Goal: Book appointment/travel/reservation: Book appointment/travel/reservation

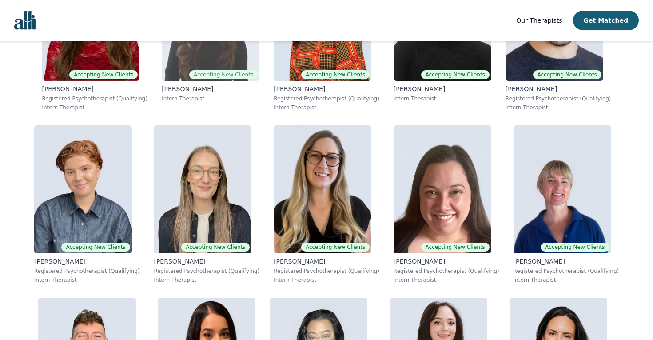
scroll to position [366, 0]
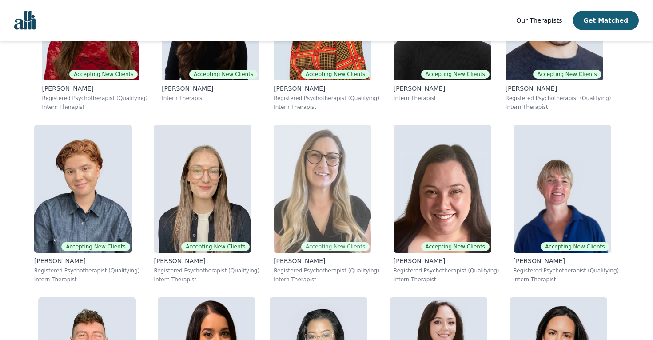
click at [308, 207] on img at bounding box center [323, 189] width 98 height 128
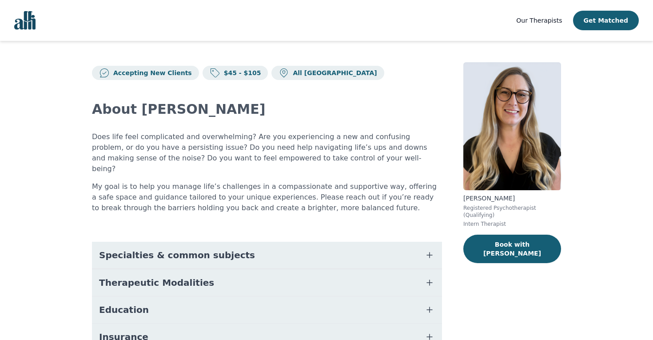
click at [165, 242] on button "Specialties & common subjects" at bounding box center [267, 255] width 350 height 27
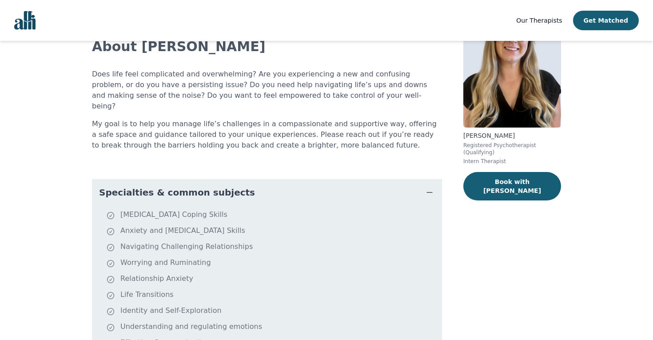
scroll to position [64, 0]
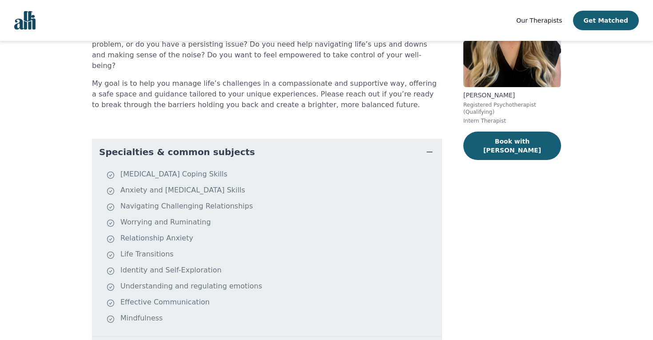
click at [163, 146] on span "Specialties & common subjects" at bounding box center [177, 152] width 156 height 12
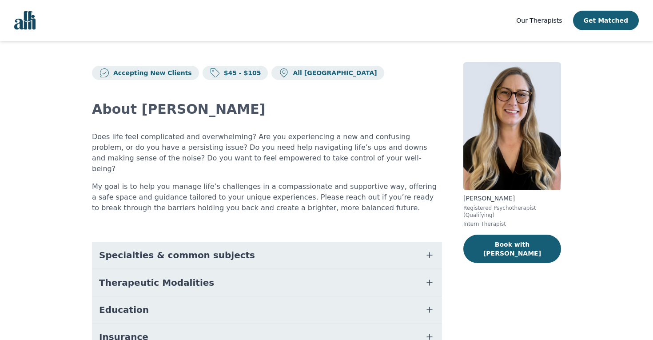
scroll to position [0, 0]
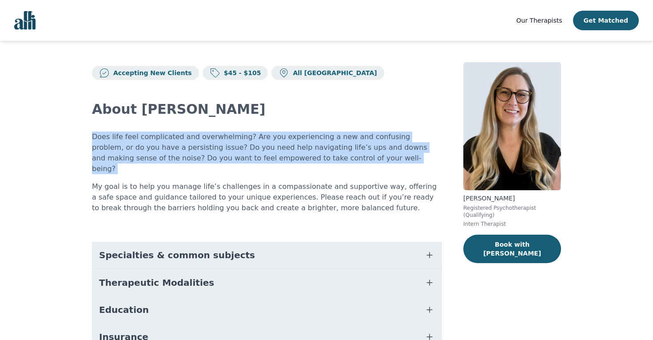
drag, startPoint x: 94, startPoint y: 136, endPoint x: 318, endPoint y: 169, distance: 226.0
click at [318, 169] on div "Does life feel complicated and overwhelming? Are you experiencing a new and con…" at bounding box center [267, 173] width 350 height 82
click at [313, 162] on p "Does life feel complicated and overwhelming? Are you experiencing a new and con…" at bounding box center [267, 153] width 350 height 43
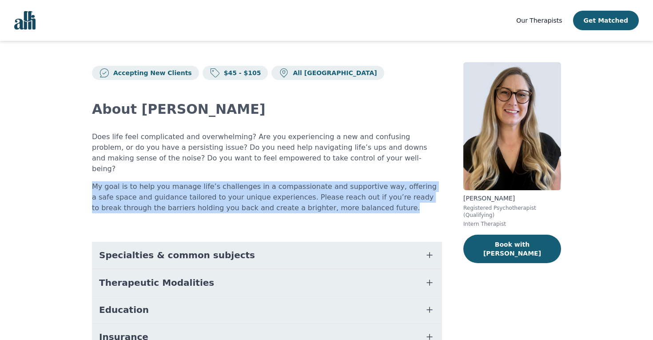
drag, startPoint x: 322, startPoint y: 202, endPoint x: 261, endPoint y: 176, distance: 66.1
click at [261, 181] on p "My goal is to help you manage life’s challenges in a compassionate and supporti…" at bounding box center [267, 197] width 350 height 32
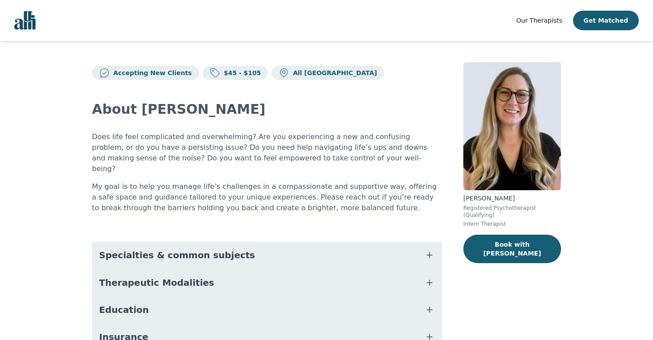
click at [261, 169] on div "Does life feel complicated and overwhelming? Are you experiencing a new and con…" at bounding box center [267, 173] width 350 height 82
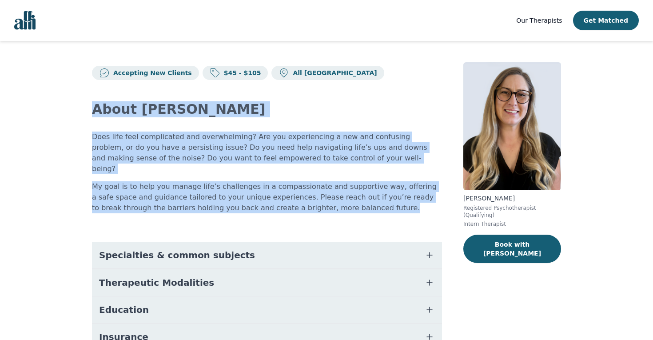
drag, startPoint x: 323, startPoint y: 200, endPoint x: 39, endPoint y: 98, distance: 301.9
click at [39, 98] on main "Accepting New Clients $45 - $105 All Canada About Amina Does life feel complica…" at bounding box center [326, 250] width 653 height 419
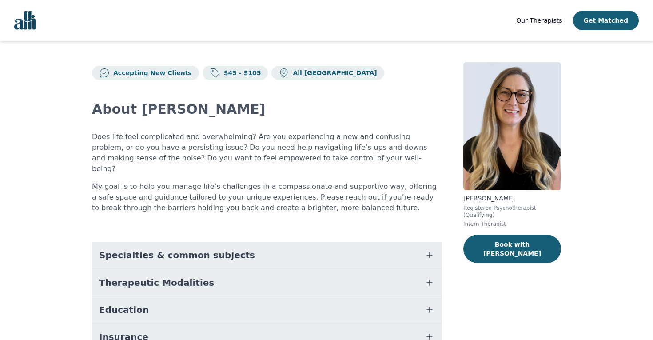
click at [51, 112] on main "Accepting New Clients $45 - $105 All Canada About Amina Does life feel complica…" at bounding box center [326, 250] width 653 height 419
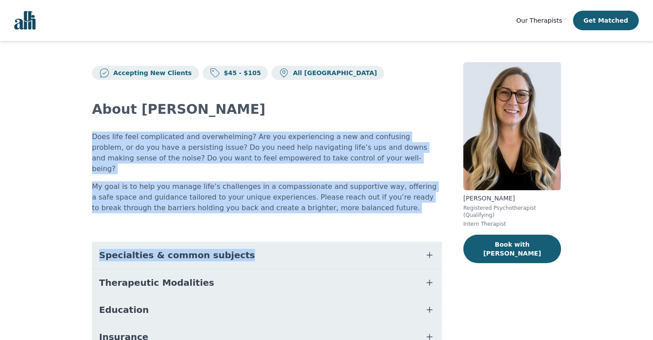
drag, startPoint x: 98, startPoint y: 128, endPoint x: 346, endPoint y: 205, distance: 260.2
click at [346, 205] on div "About Amina Does life feel complicated and overwhelming? Are you experiencing a…" at bounding box center [267, 259] width 350 height 358
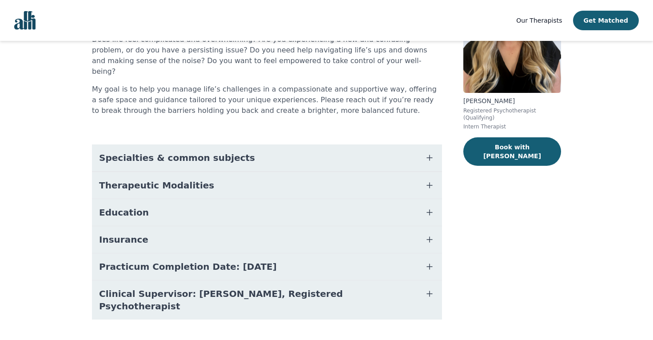
scroll to position [96, 0]
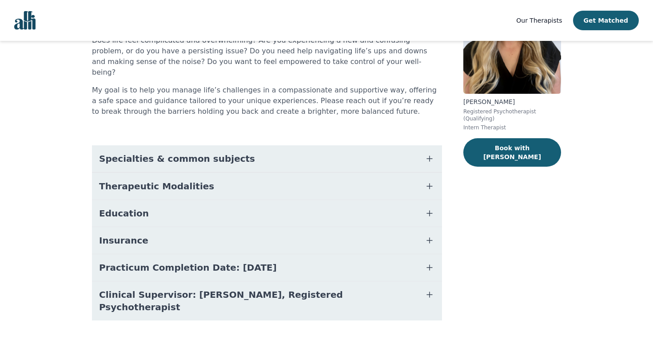
click at [178, 212] on button "Education" at bounding box center [267, 213] width 350 height 27
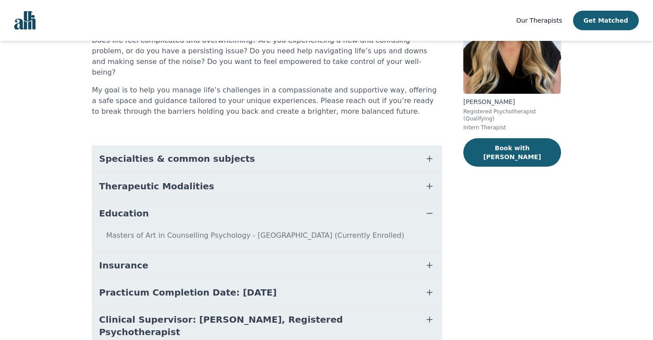
click at [174, 204] on button "Education" at bounding box center [267, 213] width 350 height 27
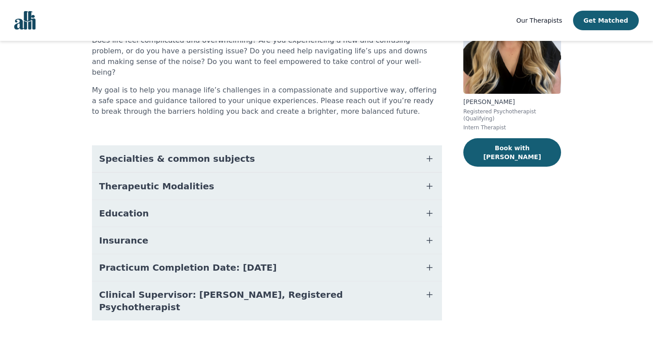
click at [174, 229] on button "Insurance" at bounding box center [267, 240] width 350 height 27
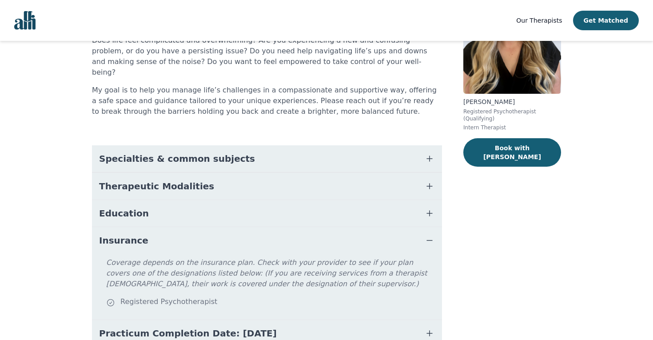
click at [174, 229] on button "Insurance" at bounding box center [267, 240] width 350 height 27
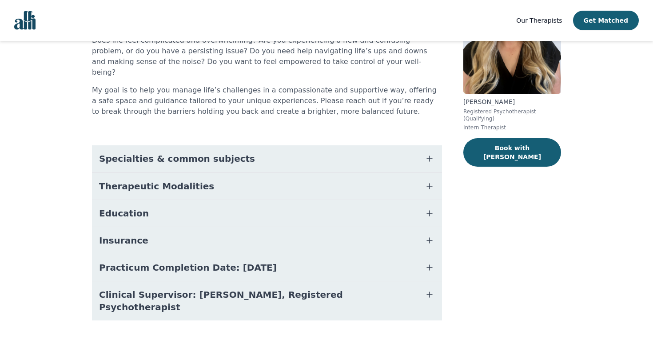
click at [165, 180] on span "Therapeutic Modalities" at bounding box center [156, 186] width 115 height 12
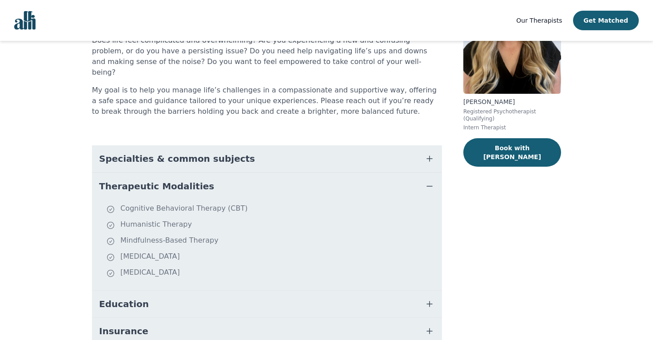
click at [159, 152] on span "Specialties & common subjects" at bounding box center [177, 158] width 156 height 12
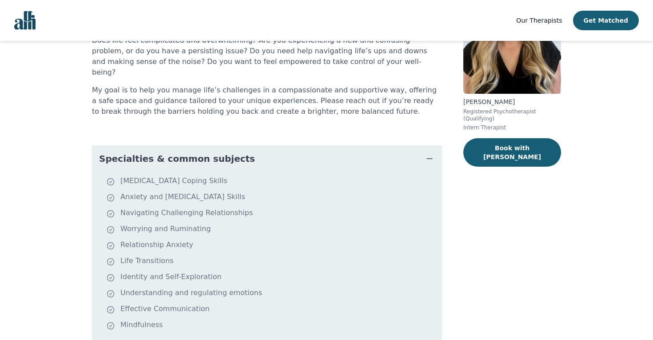
click at [165, 152] on span "Specialties & common subjects" at bounding box center [177, 158] width 156 height 12
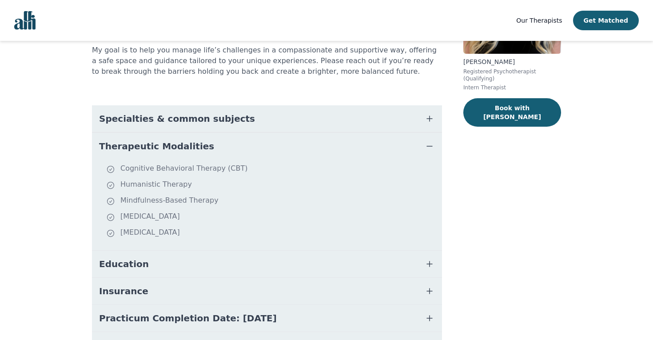
click at [152, 140] on span "Therapeutic Modalities" at bounding box center [156, 146] width 115 height 12
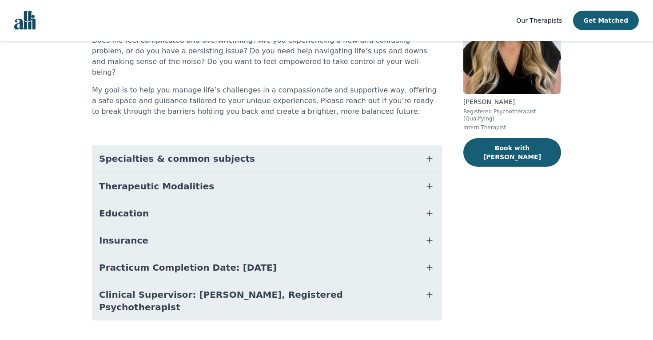
click at [160, 288] on span "Clinical Supervisor: Gillian Inksetter, Registered Psychotherapist" at bounding box center [256, 300] width 315 height 25
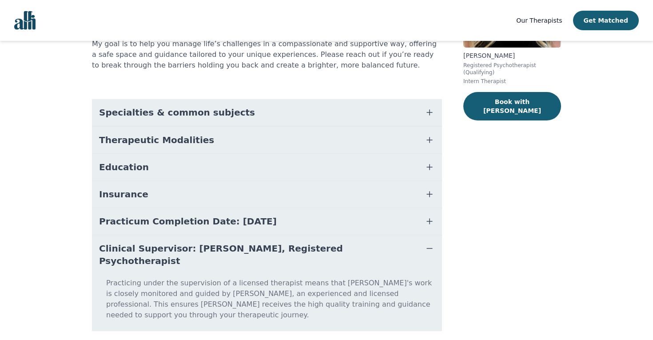
click at [133, 235] on button "Clinical Supervisor: Gillian Inksetter, Registered Psychotherapist" at bounding box center [267, 254] width 350 height 39
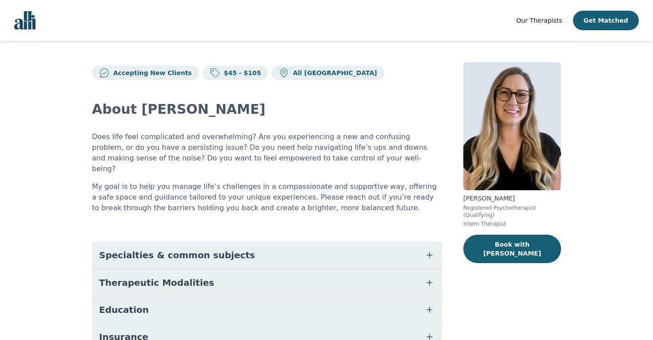
scroll to position [0, 0]
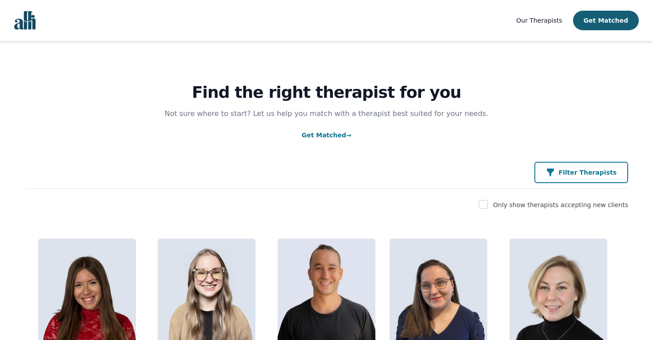
click at [574, 174] on p "Filter Therapists" at bounding box center [588, 172] width 58 height 9
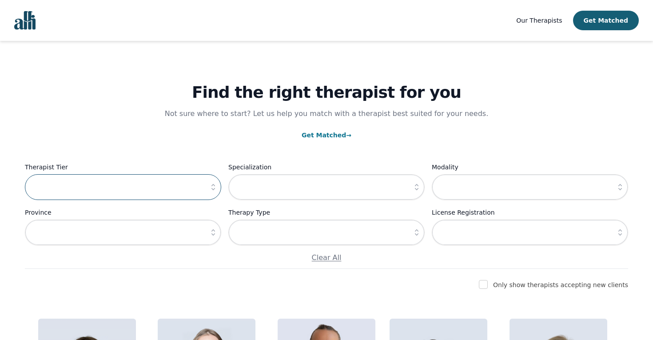
click at [131, 185] on input "text" at bounding box center [123, 187] width 196 height 26
click at [213, 186] on icon "button" at bounding box center [213, 187] width 9 height 9
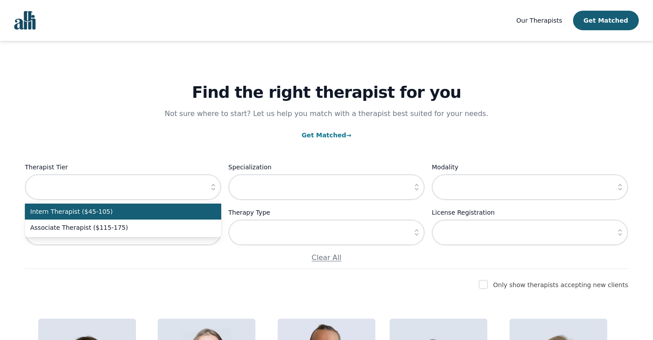
click at [80, 213] on span "Intern Therapist ($45-105)" at bounding box center [117, 211] width 175 height 9
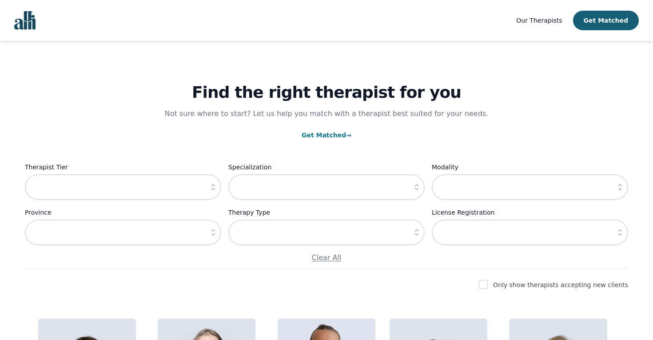
type input "Intern Therapist ($45-105)"
click at [286, 184] on input "text" at bounding box center [326, 187] width 196 height 26
click at [413, 186] on icon "button" at bounding box center [417, 187] width 9 height 9
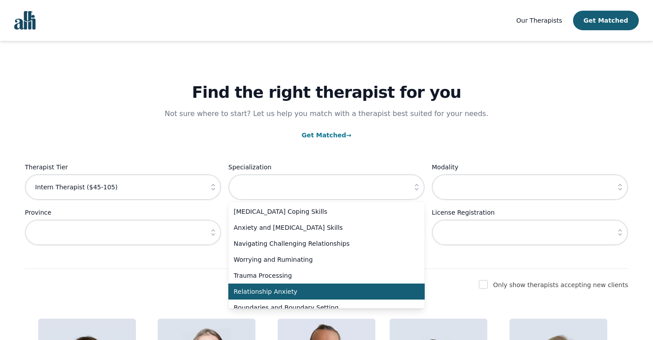
click at [266, 288] on span "Relationship Anxiety" at bounding box center [321, 291] width 175 height 9
type input "Relationship Anxiety"
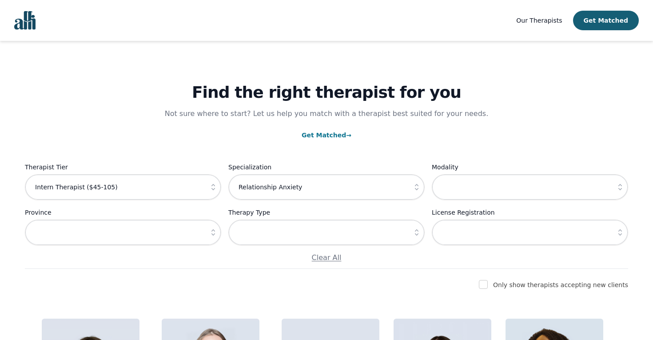
click at [207, 233] on button "button" at bounding box center [213, 233] width 16 height 26
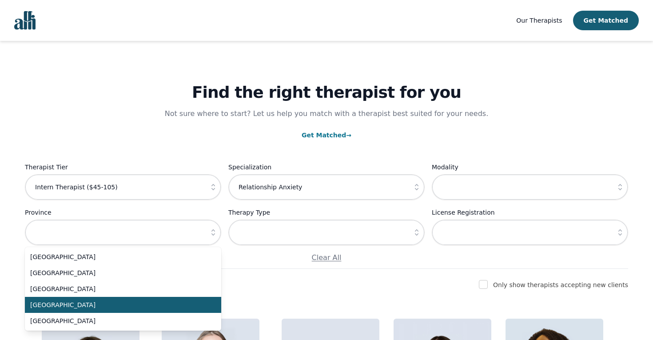
click at [128, 304] on span "[GEOGRAPHIC_DATA]" at bounding box center [117, 304] width 175 height 9
type input "[GEOGRAPHIC_DATA]"
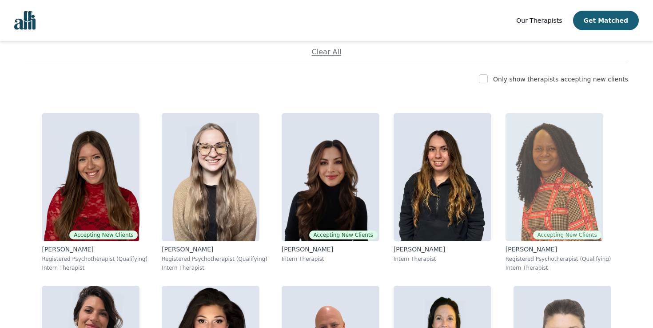
scroll to position [176, 0]
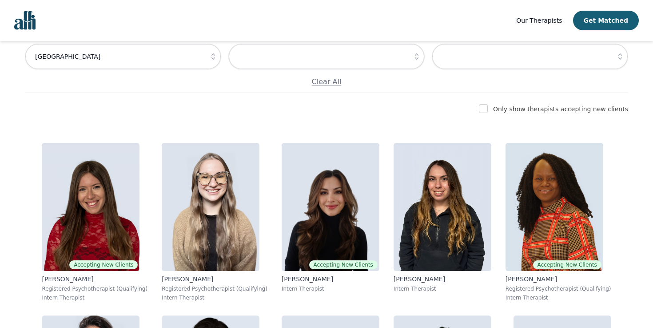
click at [510, 106] on label "Only show therapists accepting new clients" at bounding box center [560, 108] width 135 height 7
click at [488, 108] on input "checkbox" at bounding box center [483, 108] width 9 height 9
checkbox input "true"
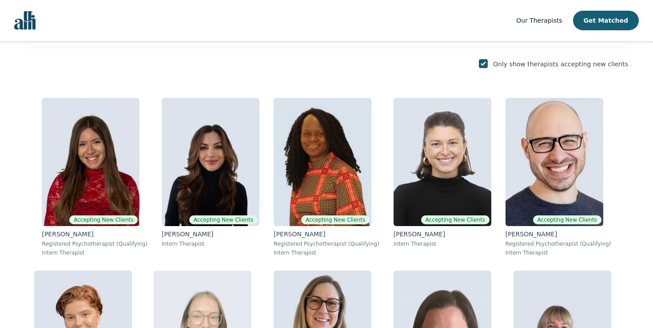
scroll to position [201, 0]
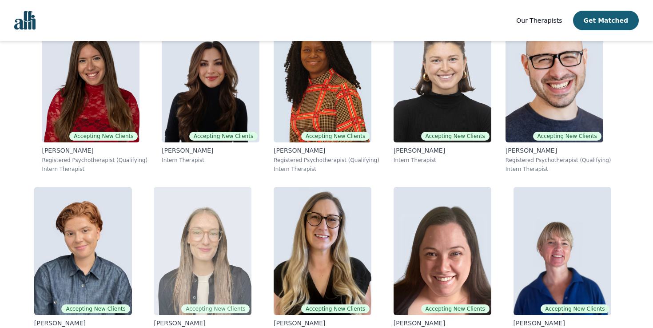
click at [220, 236] on img at bounding box center [203, 251] width 98 height 128
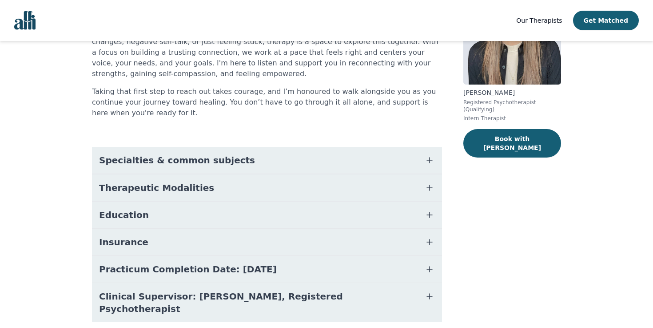
scroll to position [107, 0]
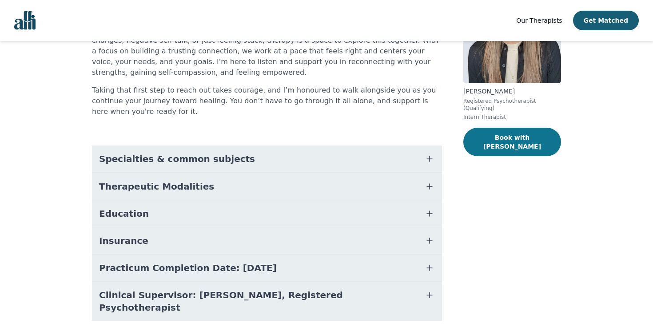
click at [519, 136] on button "Book with [PERSON_NAME]" at bounding box center [513, 142] width 98 height 28
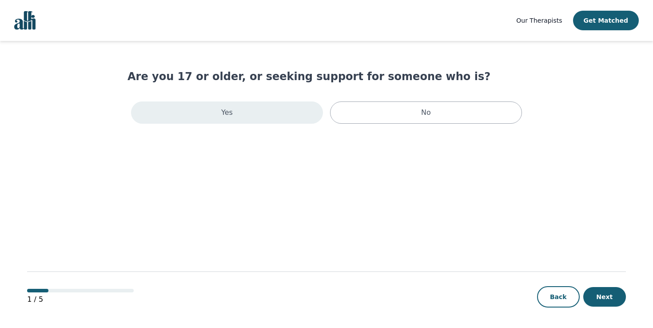
click at [253, 106] on div "Yes" at bounding box center [227, 112] width 192 height 22
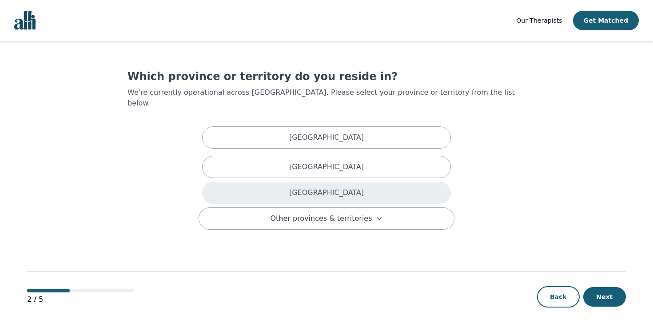
click at [336, 187] on p "[GEOGRAPHIC_DATA]" at bounding box center [326, 192] width 75 height 11
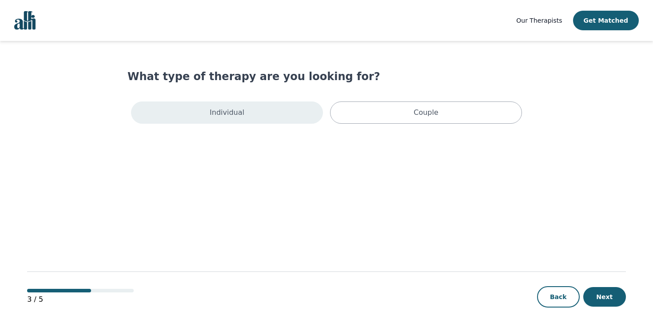
click at [240, 113] on p "Individual" at bounding box center [227, 112] width 35 height 11
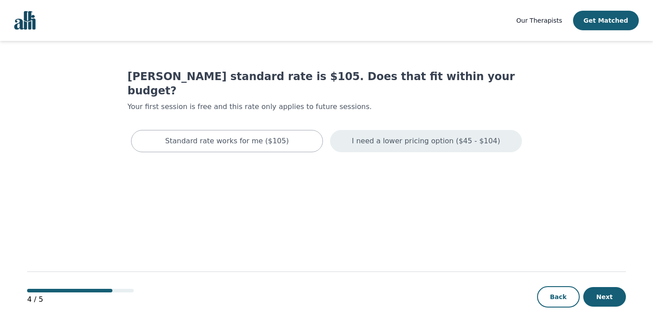
click at [432, 136] on p "I need a lower pricing option ($45 - $104)" at bounding box center [426, 141] width 148 height 11
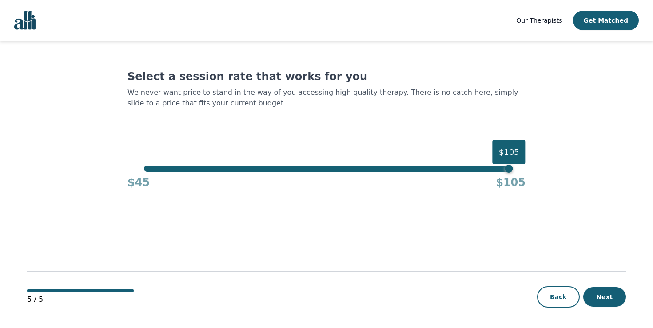
drag, startPoint x: 324, startPoint y: 160, endPoint x: 75, endPoint y: 160, distance: 248.9
click at [75, 160] on main "Select a session rate that works for you We never want price to stand in the wa…" at bounding box center [326, 185] width 599 height 288
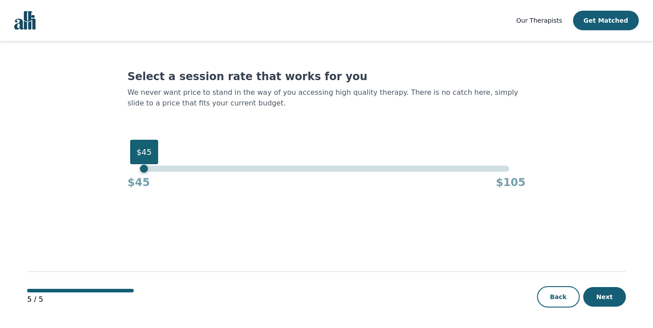
drag, startPoint x: 164, startPoint y: 166, endPoint x: 55, endPoint y: 161, distance: 108.6
click at [55, 161] on main "Select a session rate that works for you We never want price to stand in the wa…" at bounding box center [326, 185] width 599 height 288
drag, startPoint x: 607, startPoint y: 288, endPoint x: 602, endPoint y: 288, distance: 4.9
click at [607, 288] on button "Next" at bounding box center [605, 297] width 43 height 20
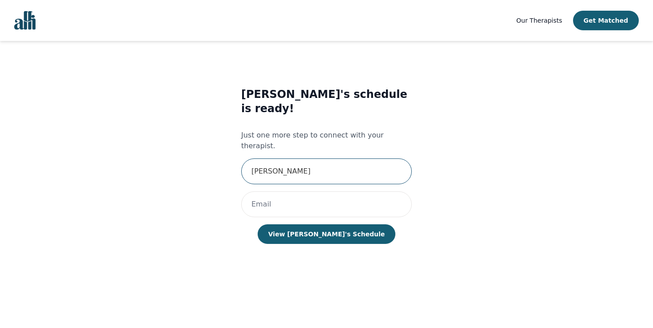
type input "[PERSON_NAME]"
type input "maeganchen@"
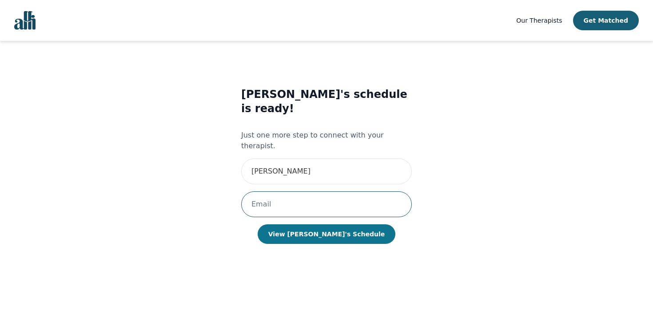
type input "maeganchen@icloud.com"
click at [321, 224] on button "View Holly's Schedule" at bounding box center [327, 234] width 138 height 20
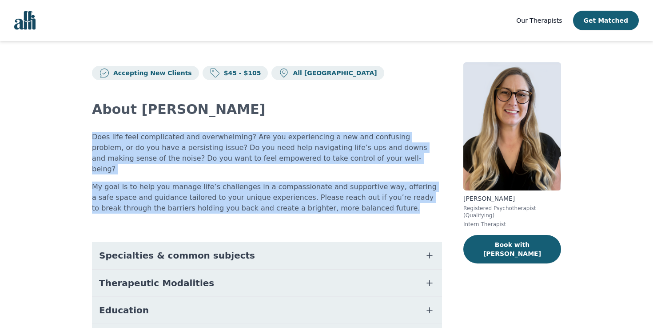
drag, startPoint x: 91, startPoint y: 136, endPoint x: 328, endPoint y: 196, distance: 244.8
click at [328, 196] on div "Accepting New Clients $45 - $105 All Canada About [PERSON_NAME] Does life feel …" at bounding box center [327, 250] width 512 height 419
click at [328, 196] on p "My goal is to help you manage life’s challenges in a compassionate and supporti…" at bounding box center [267, 197] width 350 height 32
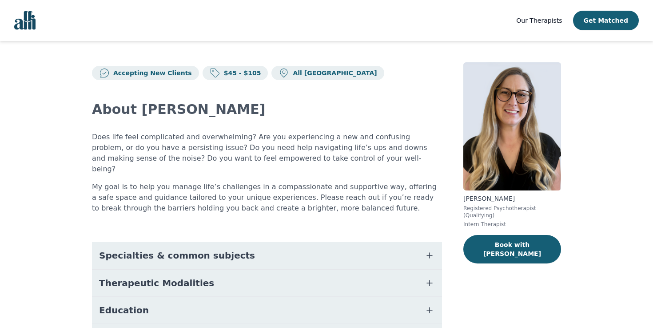
click at [99, 132] on p "Does life feel complicated and overwhelming? Are you experiencing a new and con…" at bounding box center [267, 153] width 350 height 43
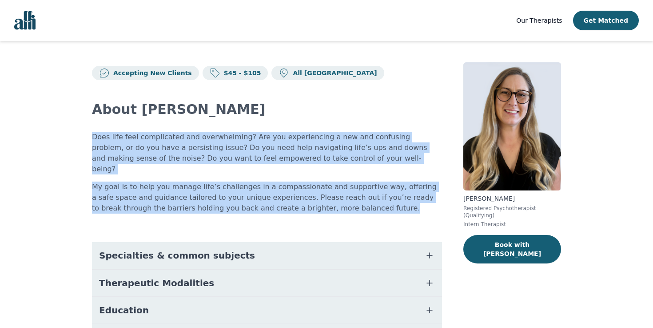
drag, startPoint x: 90, startPoint y: 135, endPoint x: 339, endPoint y: 196, distance: 255.8
click at [339, 196] on div "Accepting New Clients $45 - $105 All Canada About Amina Does life feel complica…" at bounding box center [327, 250] width 512 height 419
click at [339, 196] on p "My goal is to help you manage life’s challenges in a compassionate and supporti…" at bounding box center [267, 197] width 350 height 32
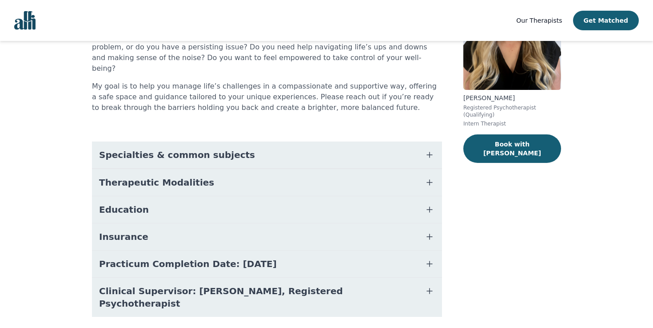
scroll to position [101, 0]
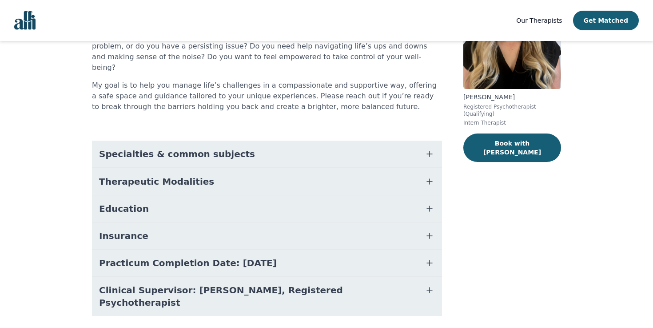
click at [185, 148] on span "Specialties & common subjects" at bounding box center [177, 154] width 156 height 12
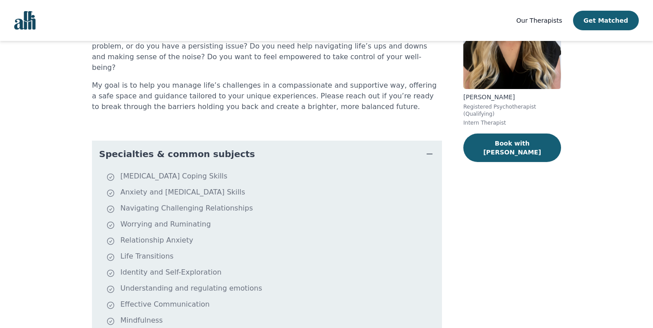
click at [185, 148] on span "Specialties & common subjects" at bounding box center [177, 154] width 156 height 12
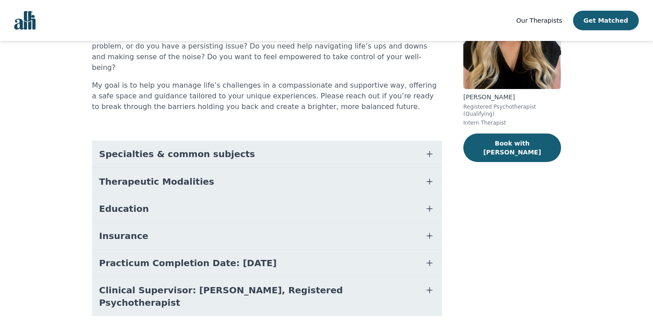
click at [184, 175] on span "Therapeutic Modalities" at bounding box center [156, 181] width 115 height 12
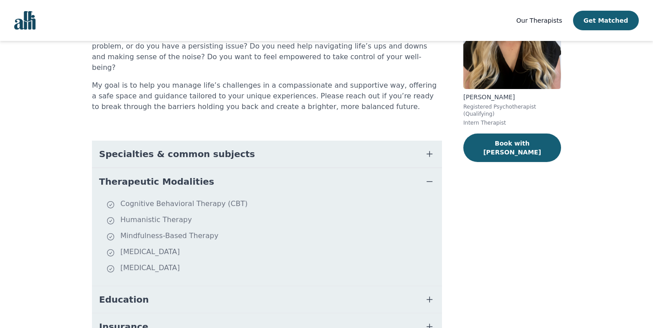
click at [192, 179] on button "Therapeutic Modalities" at bounding box center [267, 181] width 350 height 27
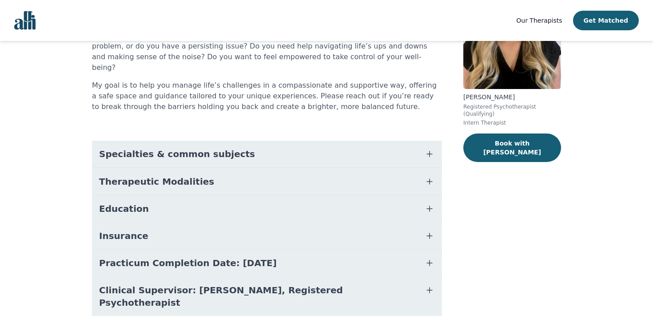
click at [228, 200] on button "Education" at bounding box center [267, 208] width 350 height 27
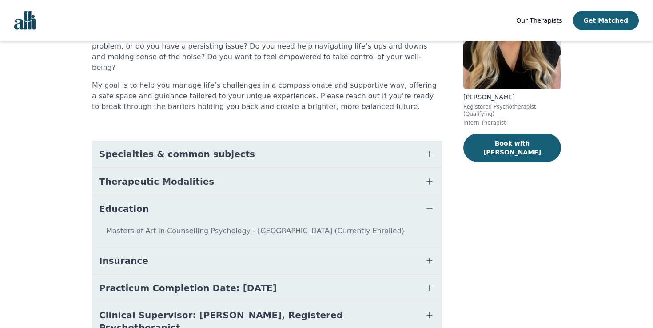
click at [228, 200] on button "Education" at bounding box center [267, 208] width 350 height 27
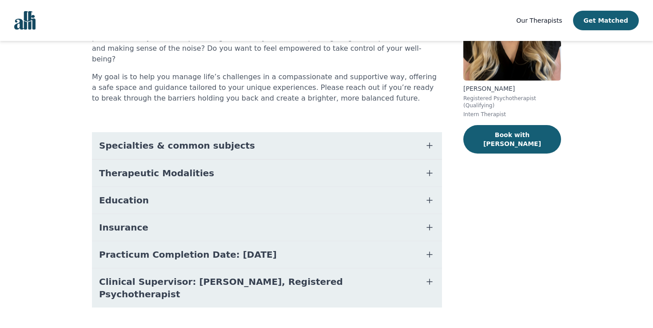
scroll to position [109, 0]
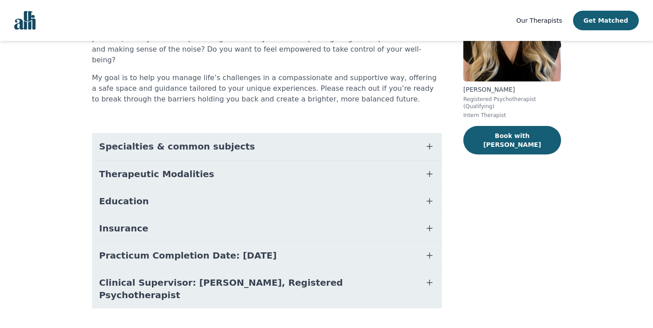
click at [230, 188] on button "Education" at bounding box center [267, 201] width 350 height 27
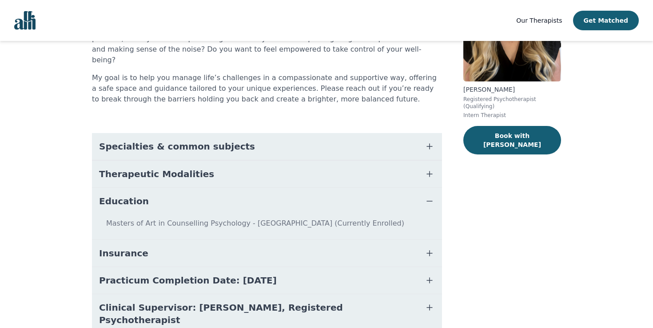
click at [213, 188] on button "Education" at bounding box center [267, 201] width 350 height 27
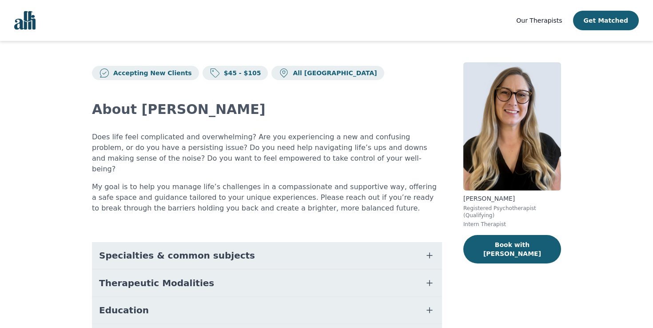
scroll to position [0, 0]
click at [376, 0] on nav "Our Therapists Get Matched" at bounding box center [326, 20] width 653 height 41
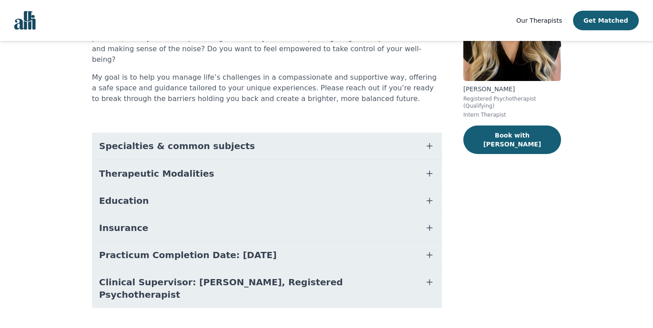
scroll to position [109, 0]
click at [313, 278] on button "Clinical Supervisor: Gillian Inksetter, Registered Psychotherapist" at bounding box center [267, 288] width 350 height 39
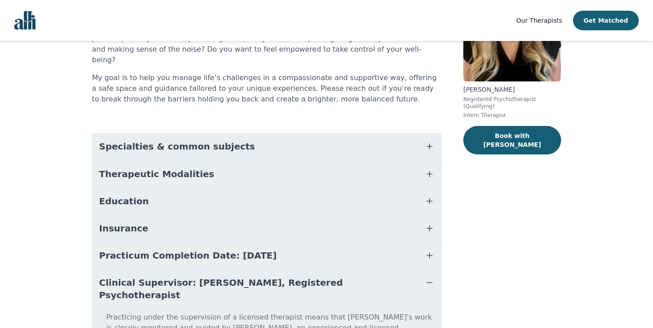
click at [313, 278] on button "Clinical Supervisor: Gillian Inksetter, Registered Psychotherapist" at bounding box center [267, 288] width 350 height 39
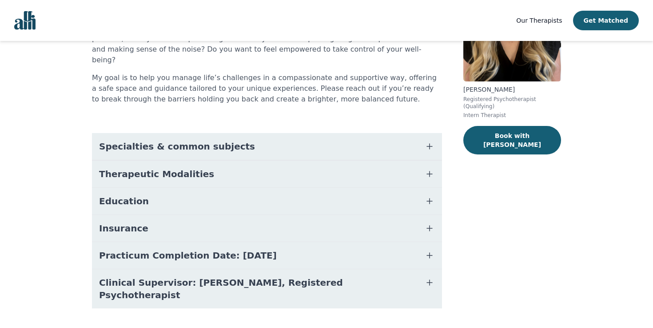
click at [313, 278] on button "Clinical Supervisor: Gillian Inksetter, Registered Psychotherapist" at bounding box center [267, 288] width 350 height 39
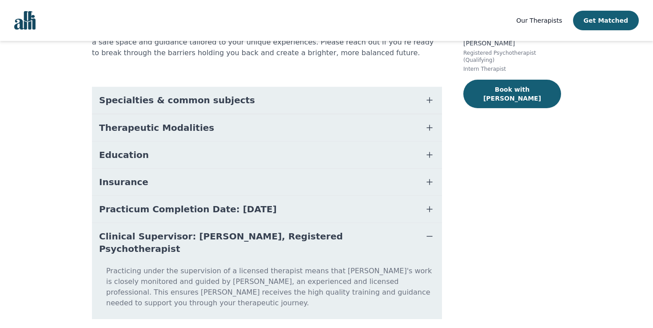
click at [314, 230] on span "Clinical Supervisor: Gillian Inksetter, Registered Psychotherapist" at bounding box center [256, 242] width 315 height 25
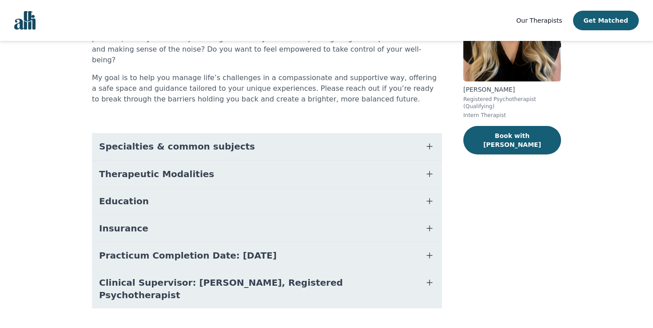
click at [304, 253] on button "Practicum Completion Date: [DATE]" at bounding box center [267, 255] width 350 height 27
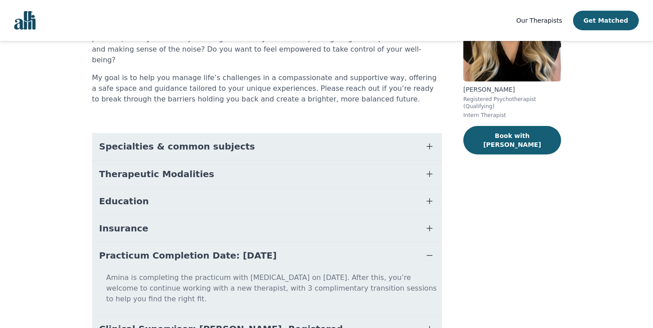
click at [304, 252] on button "Practicum Completion Date: [DATE]" at bounding box center [267, 255] width 350 height 27
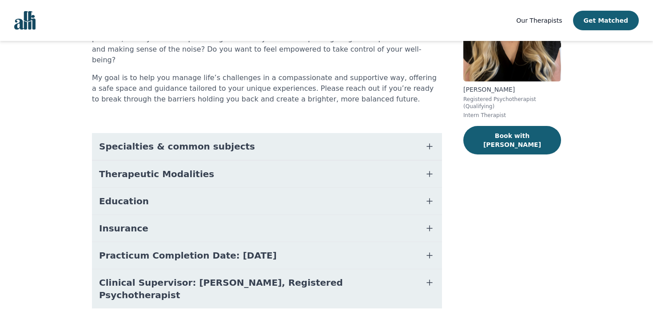
click at [304, 252] on button "Practicum Completion Date: [DATE]" at bounding box center [267, 255] width 350 height 27
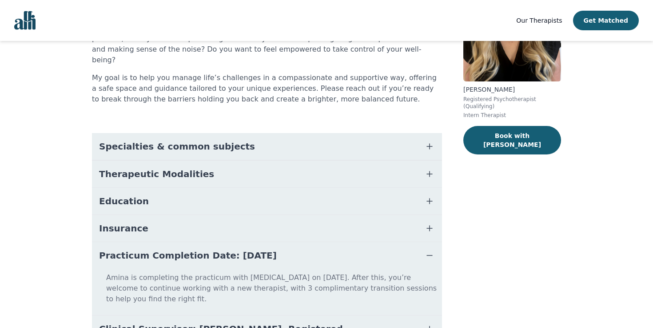
click at [304, 256] on button "Practicum Completion Date: [DATE]" at bounding box center [267, 255] width 350 height 27
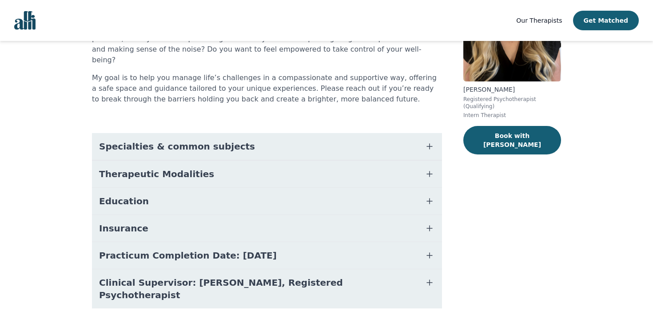
click at [262, 160] on button "Therapeutic Modalities" at bounding box center [267, 173] width 350 height 27
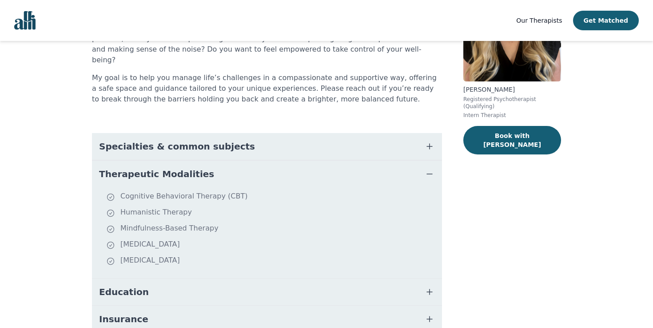
drag, startPoint x: 117, startPoint y: 185, endPoint x: 283, endPoint y: 261, distance: 182.4
click at [283, 261] on ul "Cognitive Behavioral Therapy (CBT) Humanistic Therapy Mindfulness-Based Therapy…" at bounding box center [267, 233] width 343 height 84
click at [237, 255] on li "[MEDICAL_DATA]" at bounding box center [272, 261] width 332 height 12
drag, startPoint x: 120, startPoint y: 188, endPoint x: 217, endPoint y: 251, distance: 116.0
click at [217, 251] on ul "Cognitive Behavioral Therapy (CBT) Humanistic Therapy Mindfulness-Based Therapy…" at bounding box center [267, 233] width 343 height 84
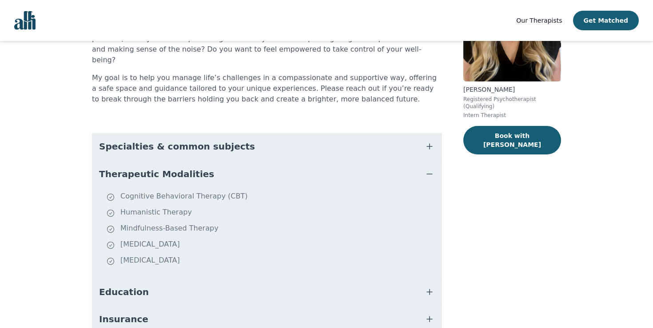
click at [217, 255] on li "[MEDICAL_DATA]" at bounding box center [272, 261] width 332 height 12
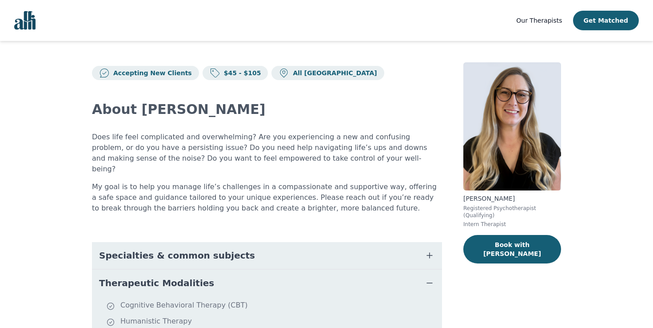
scroll to position [0, 0]
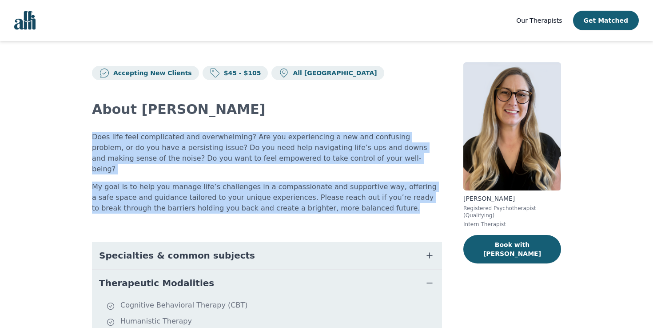
drag, startPoint x: 91, startPoint y: 134, endPoint x: 320, endPoint y: 202, distance: 239.7
click at [320, 202] on div "Accepting New Clients $45 - $105 All Canada About Amina Does life feel complica…" at bounding box center [327, 295] width 512 height 509
click at [320, 202] on p "My goal is to help you manage life’s challenges in a compassionate and supporti…" at bounding box center [267, 197] width 350 height 32
drag, startPoint x: 320, startPoint y: 201, endPoint x: 132, endPoint y: 121, distance: 204.9
click at [132, 121] on div "About Amina Does life feel complicated and overwhelming? Are you experiencing a…" at bounding box center [267, 304] width 350 height 449
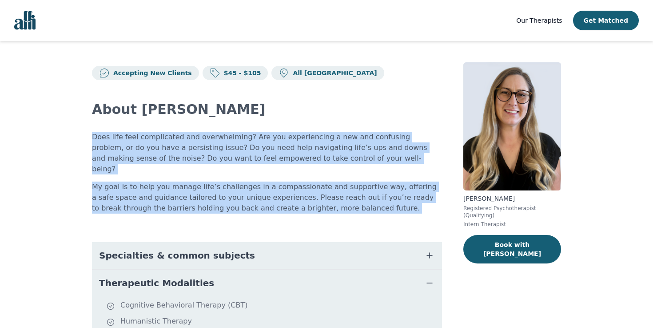
click at [132, 121] on div "About Amina Does life feel complicated and overwhelming? Are you experiencing a…" at bounding box center [267, 304] width 350 height 449
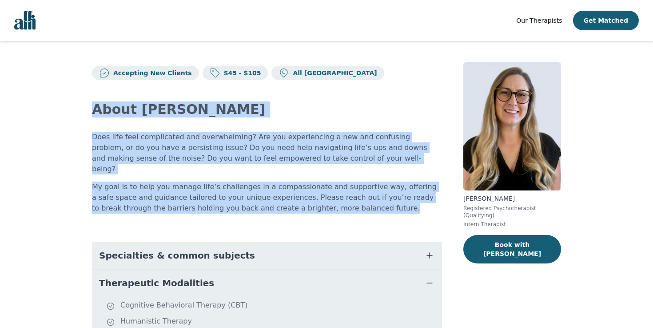
drag, startPoint x: 86, startPoint y: 112, endPoint x: 327, endPoint y: 196, distance: 255.7
click at [327, 196] on div "Accepting New Clients $45 - $105 All Canada About Amina Does life feel complica…" at bounding box center [327, 295] width 512 height 509
copy div "About Amina Does life feel complicated and overwhelming? Are you experiencing a…"
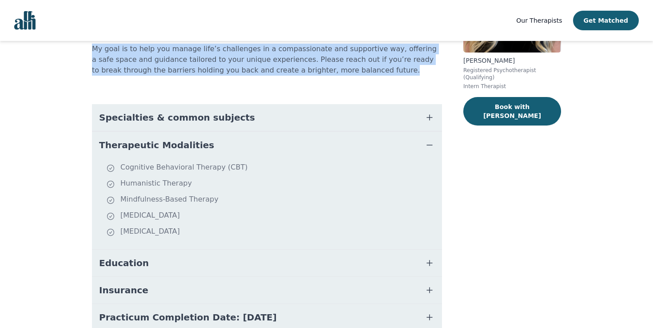
scroll to position [139, 0]
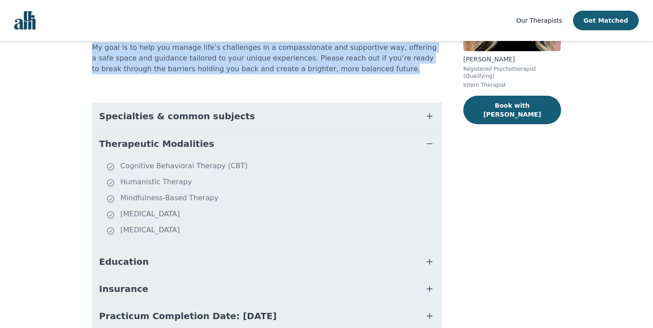
drag, startPoint x: 213, startPoint y: 218, endPoint x: 93, endPoint y: 121, distance: 154.5
click at [93, 130] on div "Therapeutic Modalities Cognitive Behavioral Therapy (CBT) Humanistic Therapy Mi…" at bounding box center [267, 189] width 350 height 118
copy div "Therapeutic Modalities Cognitive Behavioral Therapy (CBT) Humanistic Therapy Mi…"
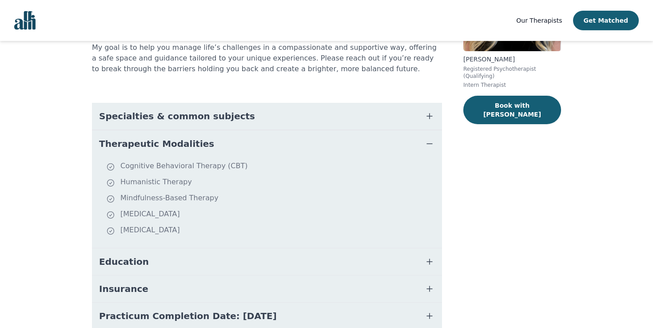
click at [220, 58] on p "My goal is to help you manage life’s challenges in a compassionate and supporti…" at bounding box center [267, 58] width 350 height 32
click at [211, 130] on button "Therapeutic Modalities" at bounding box center [267, 143] width 350 height 27
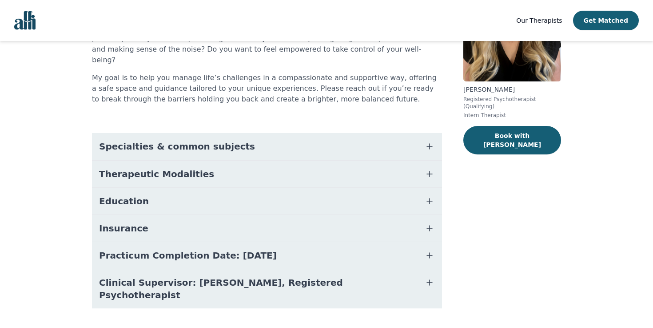
click at [248, 120] on div "About Amina Does life feel complicated and overwhelming? Are you experiencing a…" at bounding box center [267, 150] width 350 height 358
click at [248, 133] on button "Specialties & common subjects" at bounding box center [267, 146] width 350 height 27
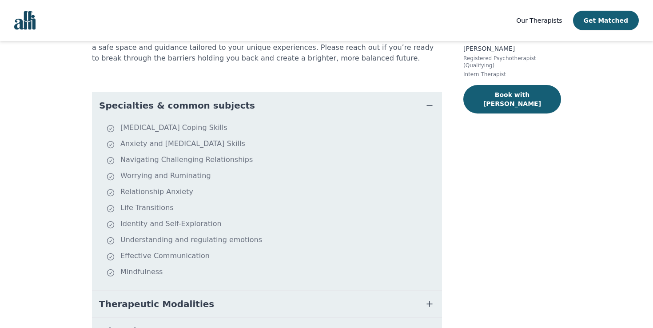
scroll to position [201, 0]
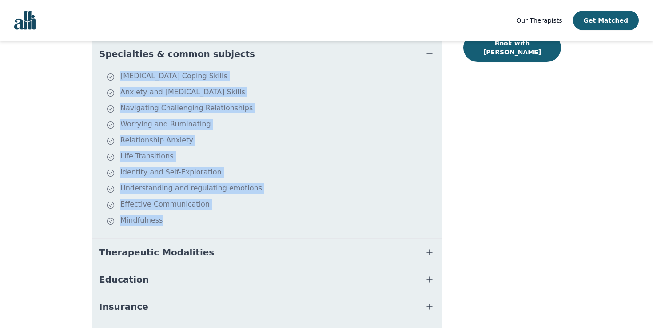
drag, startPoint x: 164, startPoint y: 210, endPoint x: 118, endPoint y: 63, distance: 154.1
click at [118, 71] on ul "Depression Coping Skills Anxiety and Stress Management Skills Navigating Challe…" at bounding box center [267, 153] width 343 height 164
copy ul "Depression Coping Skills Anxiety and Stress Management Skills Navigating Challe…"
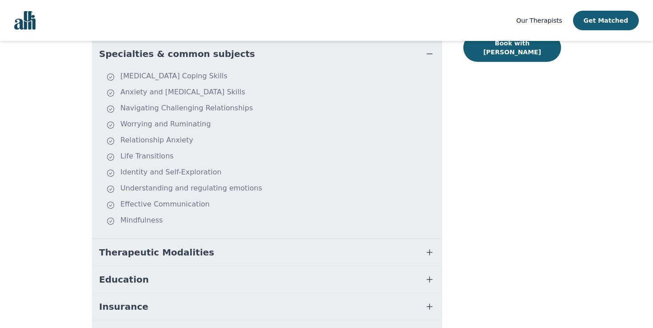
click at [73, 99] on div "Accepting New Clients $45 - $105 All Canada About Amina Does life feel complica…" at bounding box center [327, 134] width 512 height 589
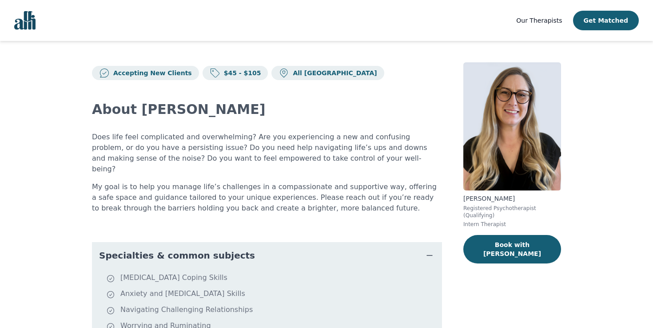
scroll to position [0, 0]
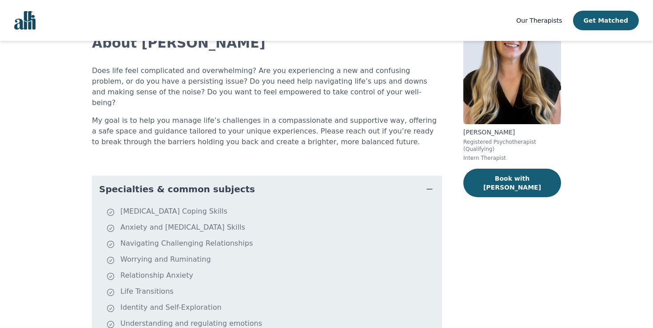
click at [190, 183] on span "Specialties & common subjects" at bounding box center [177, 189] width 156 height 12
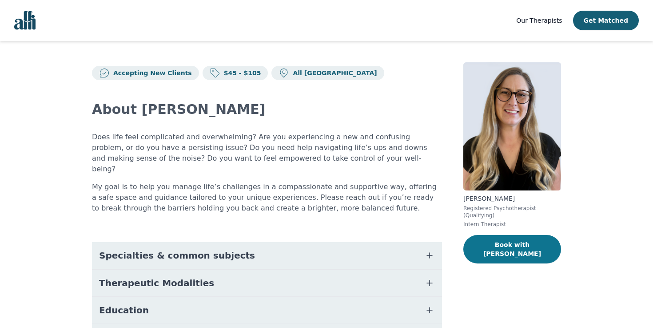
click at [489, 248] on button "Book with Amina" at bounding box center [513, 249] width 98 height 28
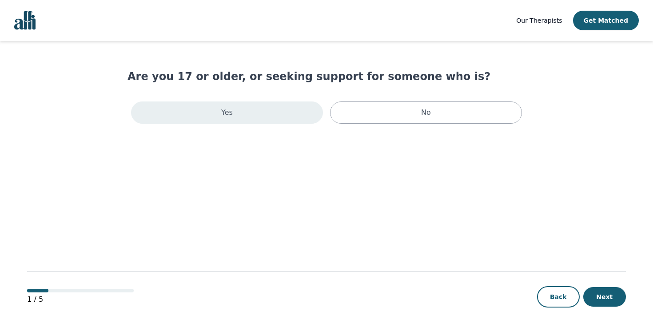
click at [280, 118] on div "Yes" at bounding box center [227, 112] width 192 height 22
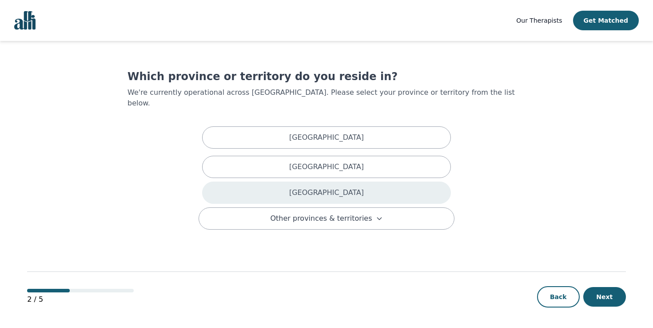
click at [309, 181] on div "[GEOGRAPHIC_DATA]" at bounding box center [326, 192] width 249 height 22
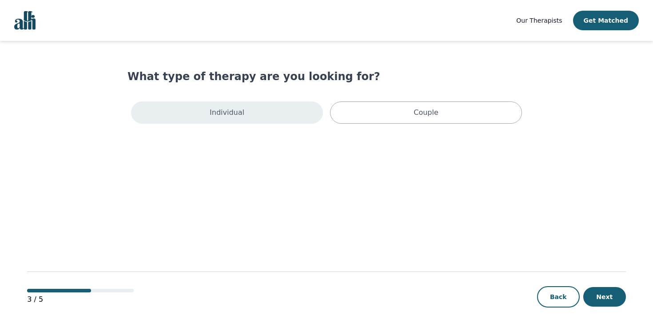
click at [273, 120] on div "Individual" at bounding box center [227, 112] width 192 height 22
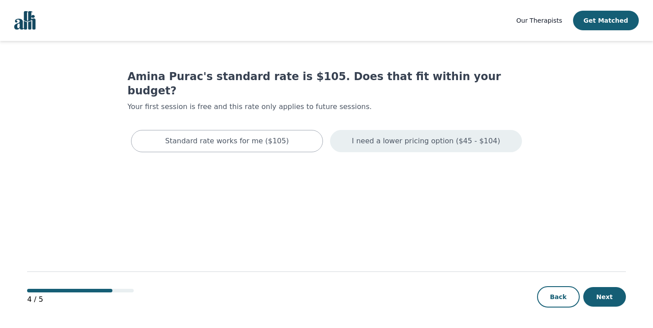
click at [385, 136] on p "I need a lower pricing option ($45 - $104)" at bounding box center [426, 141] width 148 height 11
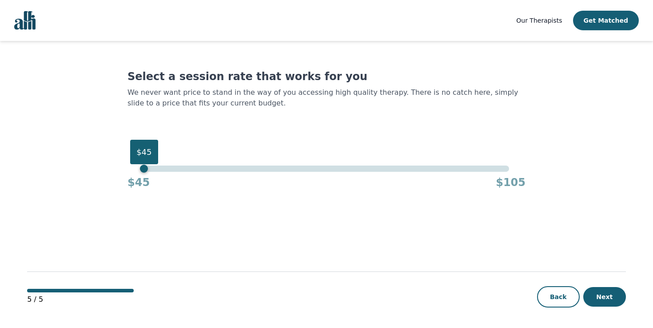
drag, startPoint x: 308, startPoint y: 171, endPoint x: 91, endPoint y: 183, distance: 217.7
click at [91, 183] on main "Select a session rate that works for you We never want price to stand in the wa…" at bounding box center [326, 185] width 599 height 288
click at [588, 288] on div "Back Next" at bounding box center [581, 296] width 89 height 21
click at [602, 297] on button "Next" at bounding box center [605, 297] width 43 height 20
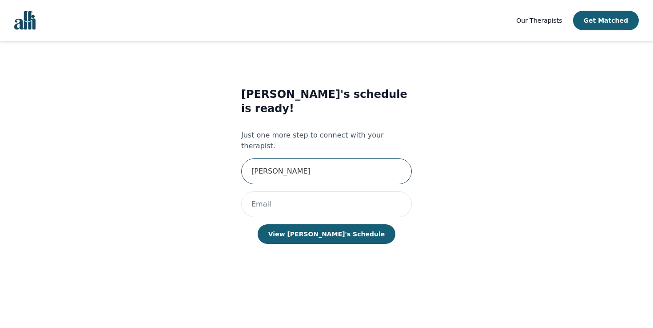
type input "[PERSON_NAME]"
type input "maeganchen@"
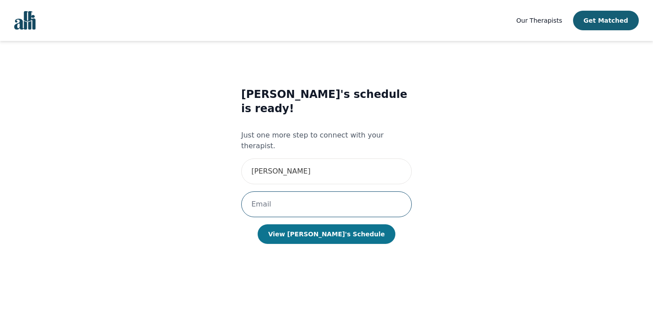
type input "[EMAIL_ADDRESS][DOMAIN_NAME]"
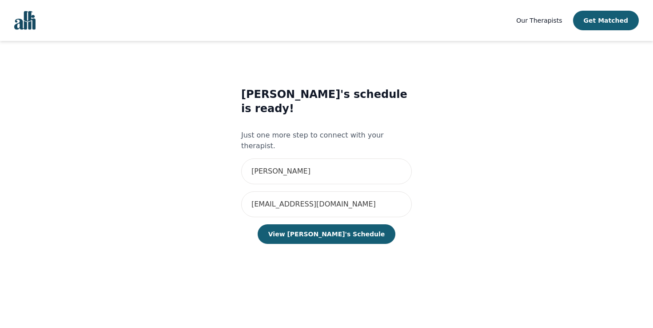
click at [324, 221] on div "Amina's schedule is ready! Just one more step to connect with your therapist. M…" at bounding box center [326, 174] width 171 height 174
click at [318, 224] on button "View Amina's Schedule" at bounding box center [327, 234] width 138 height 20
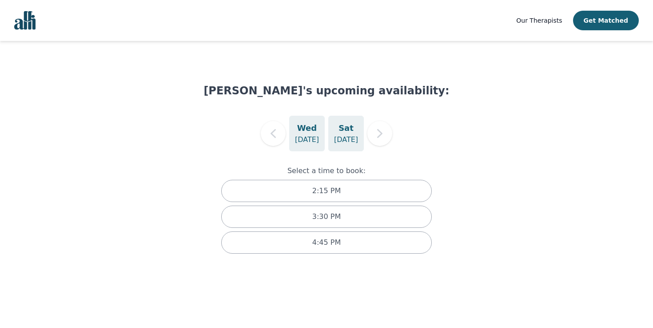
click at [348, 139] on p "Aug 30" at bounding box center [346, 139] width 24 height 11
click at [300, 132] on h5 "Wed" at bounding box center [307, 128] width 20 height 12
click at [352, 139] on p "Aug 30" at bounding box center [346, 139] width 24 height 11
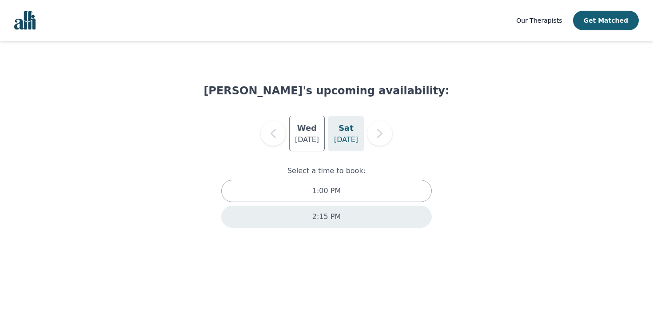
click at [341, 222] on div "2:15 PM" at bounding box center [326, 216] width 210 height 22
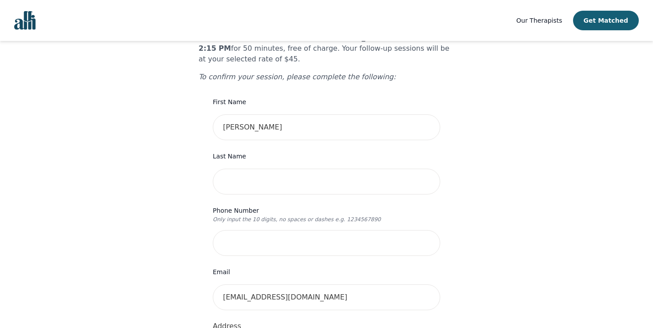
scroll to position [80, 0]
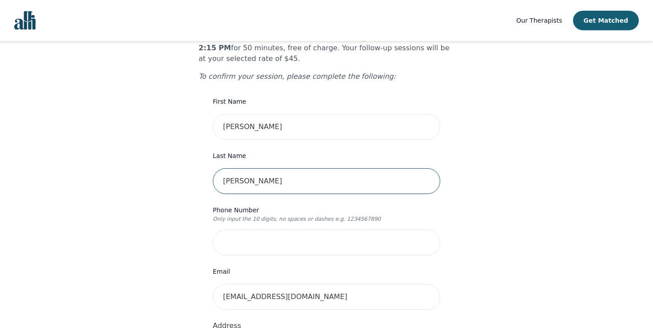
type input "[PERSON_NAME]"
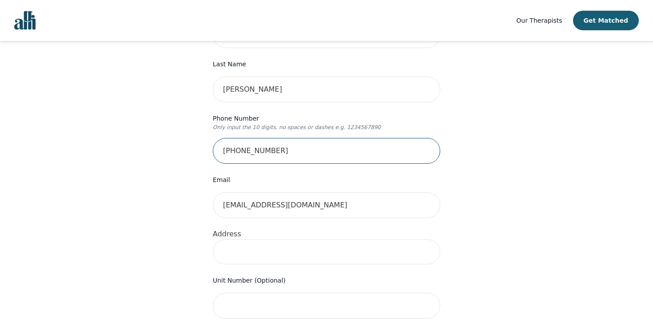
type input "778-223-7281"
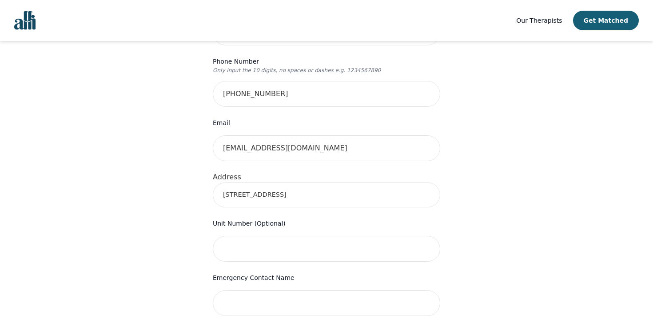
type input "[STREET_ADDRESS]"
click at [258, 236] on input "text" at bounding box center [327, 249] width 228 height 26
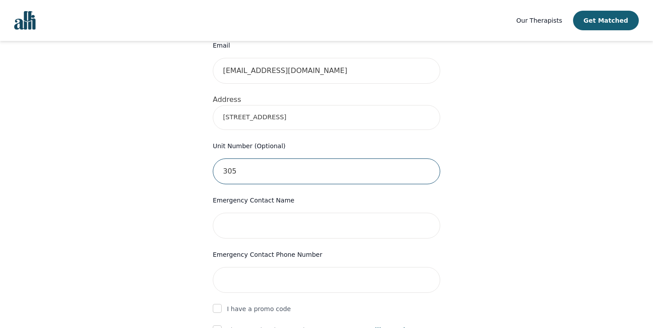
scroll to position [320, 0]
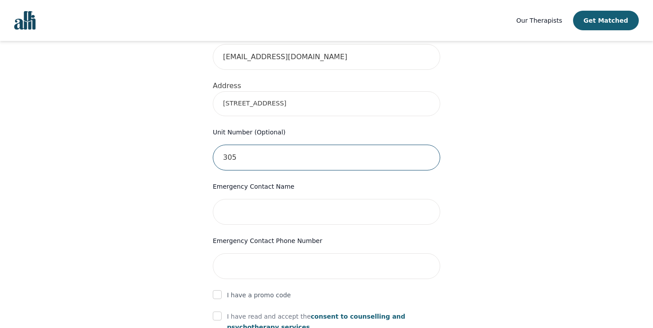
type input "305"
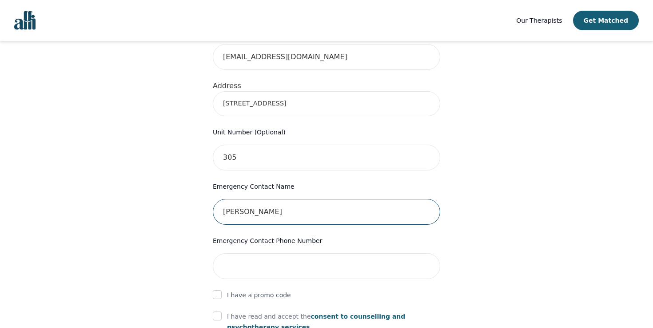
type input "[PERSON_NAME]"
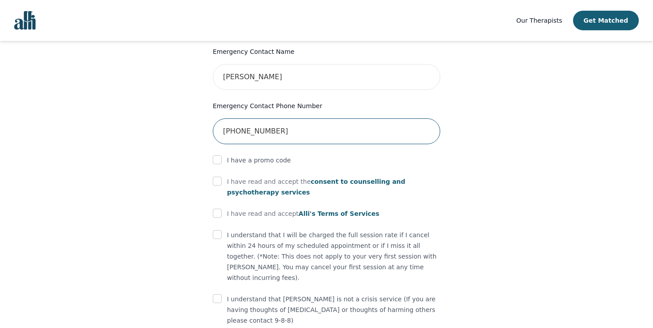
scroll to position [461, 0]
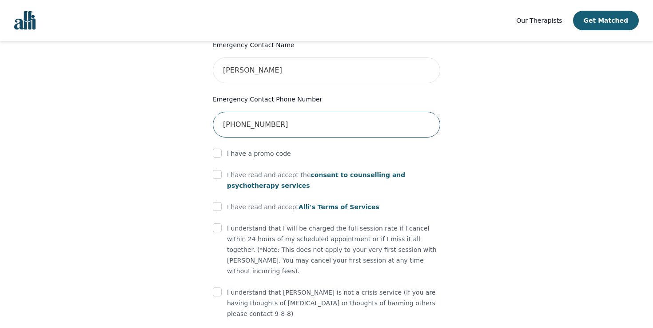
type input "201-466-8171"
click at [217, 170] on input "checkbox" at bounding box center [217, 174] width 9 height 9
checkbox input "true"
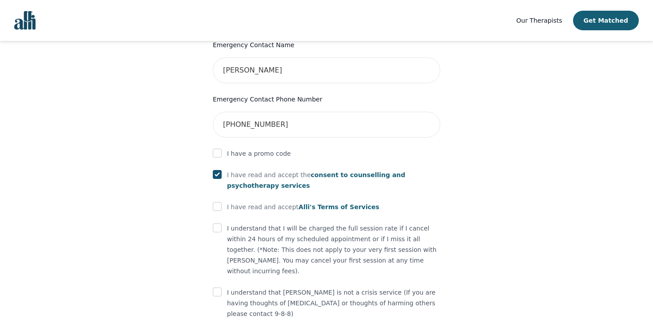
click at [215, 202] on input "checkbox" at bounding box center [217, 206] width 9 height 9
checkbox input "true"
click at [217, 223] on input "checkbox" at bounding box center [217, 227] width 9 height 9
checkbox input "true"
click at [235, 287] on p "I understand that Alli is not a crisis service (If you are having thoughts of s…" at bounding box center [333, 303] width 213 height 32
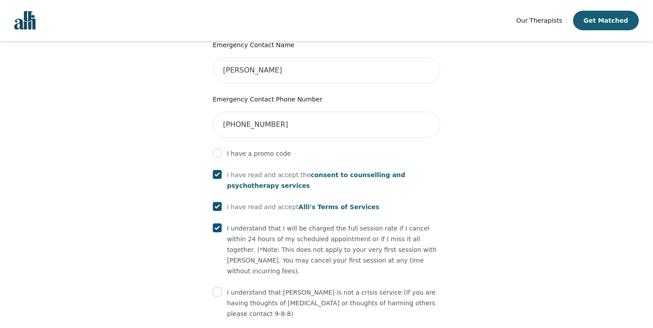
click at [216, 287] on input "checkbox" at bounding box center [217, 291] width 9 height 9
checkbox input "true"
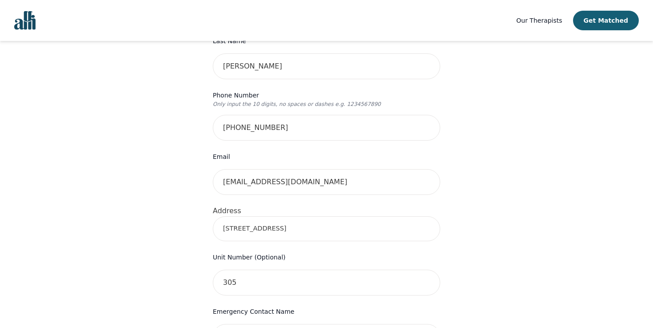
scroll to position [143, 0]
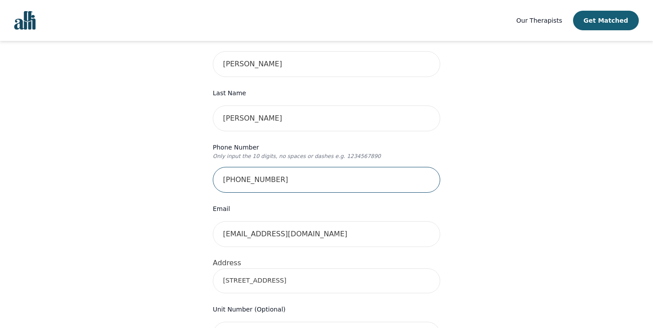
click at [238, 167] on input "778-223-7281" at bounding box center [327, 180] width 228 height 26
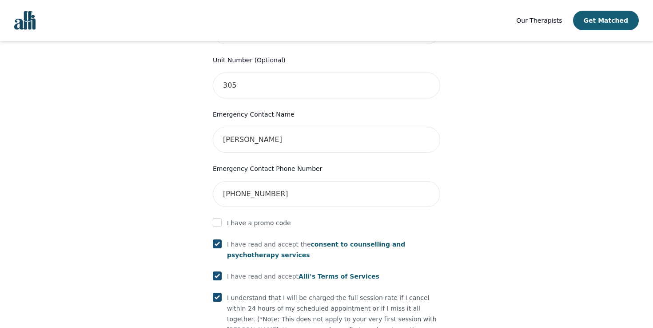
scroll to position [472, 0]
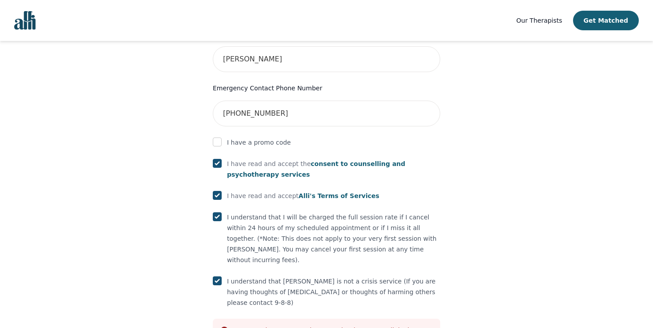
type input "7782237281"
click at [239, 100] on input "201-466-8171" at bounding box center [327, 113] width 228 height 26
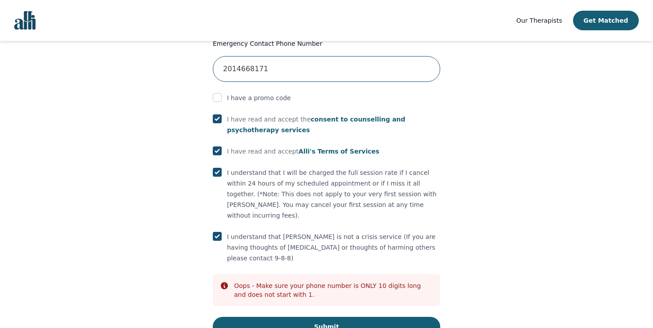
scroll to position [516, 0]
type input "2014668171"
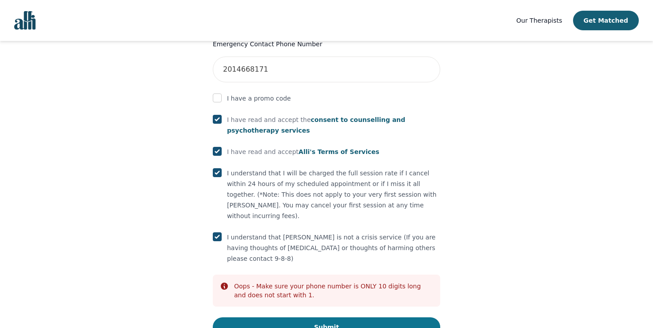
click at [336, 317] on button "Submit" at bounding box center [327, 327] width 228 height 20
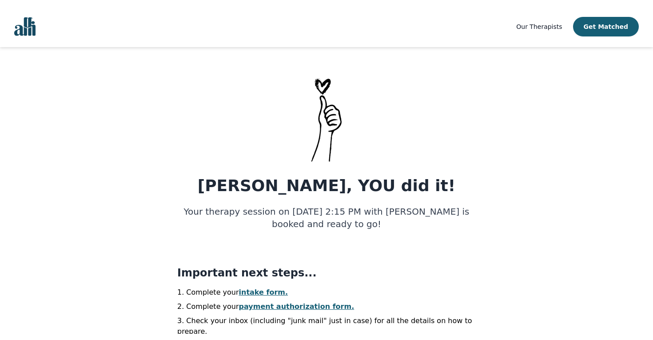
scroll to position [70, 0]
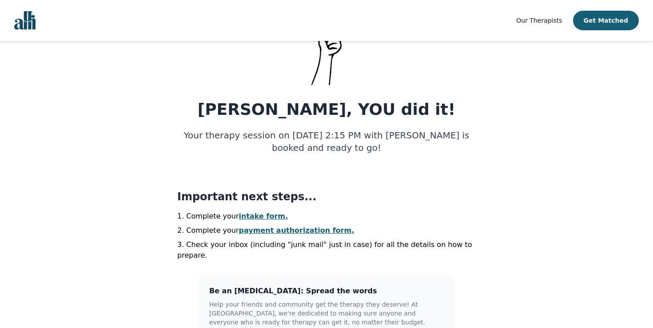
click at [482, 52] on main "Maegan, YOU did it! Your therapy session on 2025-08-30 at 2:15 PM with Amina Pu…" at bounding box center [326, 215] width 653 height 433
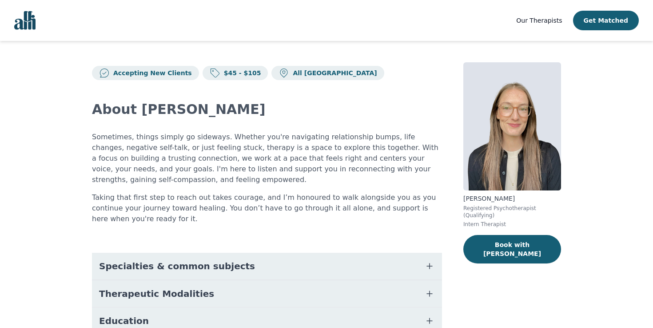
drag, startPoint x: 102, startPoint y: 127, endPoint x: 211, endPoint y: 115, distance: 109.6
click at [216, 119] on div "About [PERSON_NAME] Sometimes, things simply go sideways. Whether you're naviga…" at bounding box center [267, 264] width 350 height 369
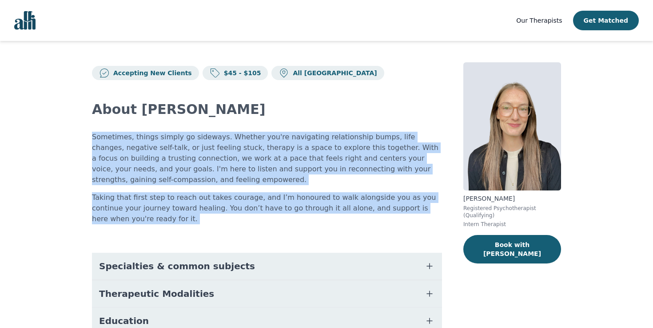
drag, startPoint x: 78, startPoint y: 135, endPoint x: 119, endPoint y: 233, distance: 106.6
click at [119, 233] on div "Accepting New Clients $45 - $105 All Canada About [PERSON_NAME] Sometimes, thin…" at bounding box center [327, 255] width 512 height 429
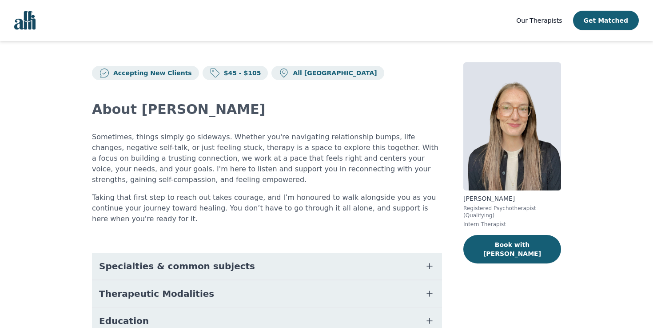
click at [117, 233] on div "About [PERSON_NAME] Sometimes, things simply go sideways. Whether you're naviga…" at bounding box center [267, 264] width 350 height 369
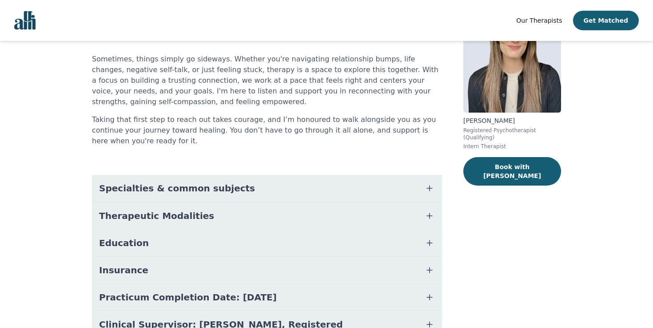
scroll to position [29, 0]
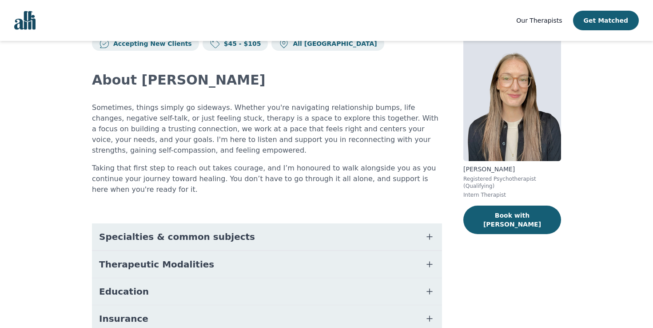
click at [135, 242] on span "Specialties & common subjects" at bounding box center [177, 236] width 156 height 12
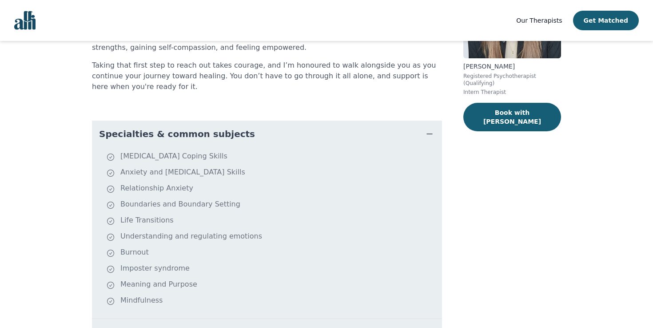
scroll to position [139, 0]
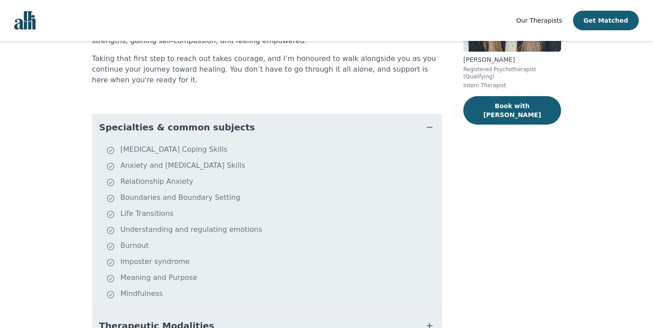
click at [232, 118] on button "Specialties & common subjects" at bounding box center [267, 127] width 350 height 27
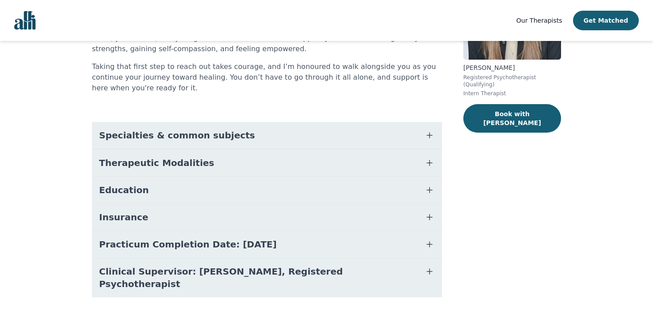
scroll to position [130, 0]
click at [319, 199] on button "Education" at bounding box center [267, 190] width 350 height 27
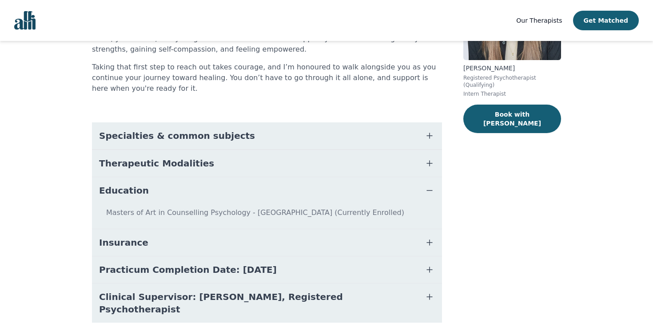
click at [318, 199] on button "Education" at bounding box center [267, 190] width 350 height 27
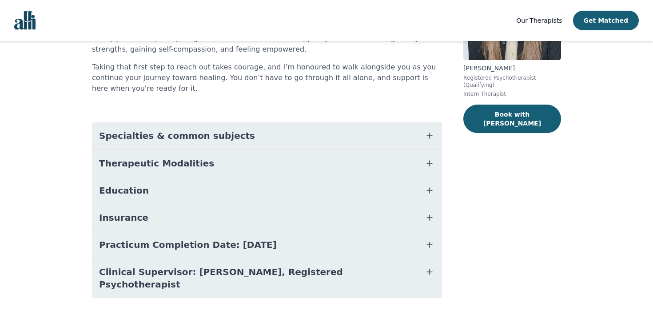
click at [318, 199] on button "Education" at bounding box center [267, 190] width 350 height 27
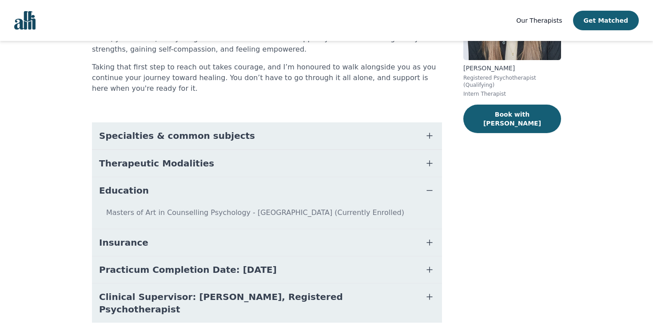
click at [318, 200] on button "Education" at bounding box center [267, 190] width 350 height 27
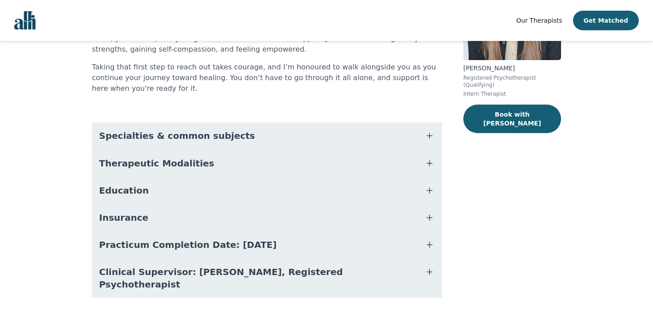
click at [541, 1] on nav "Our Therapists Get Matched" at bounding box center [326, 20] width 653 height 41
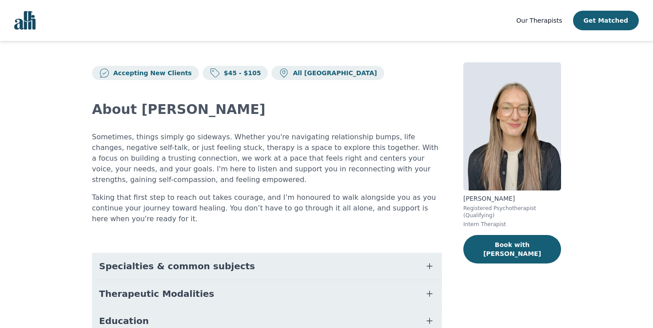
scroll to position [0, 0]
click at [596, 1] on nav "Our Therapists Get Matched" at bounding box center [326, 20] width 653 height 41
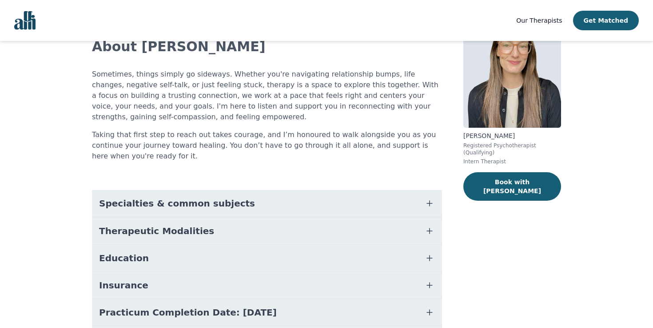
scroll to position [63, 0]
click at [278, 235] on button "Therapeutic Modalities" at bounding box center [267, 230] width 350 height 27
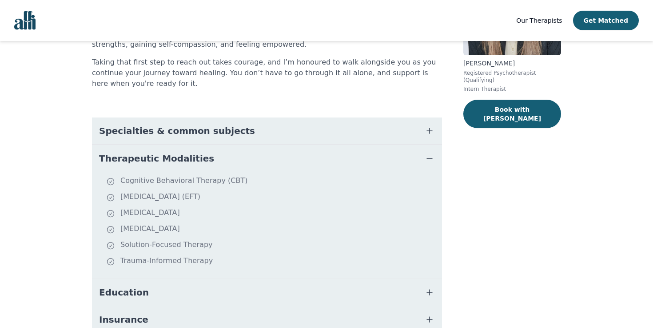
scroll to position [136, 0]
click at [240, 160] on button "Therapeutic Modalities" at bounding box center [267, 157] width 350 height 27
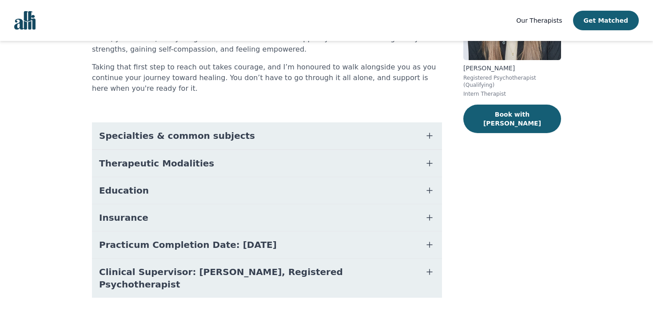
click at [256, 134] on button "Specialties & common subjects" at bounding box center [267, 135] width 350 height 27
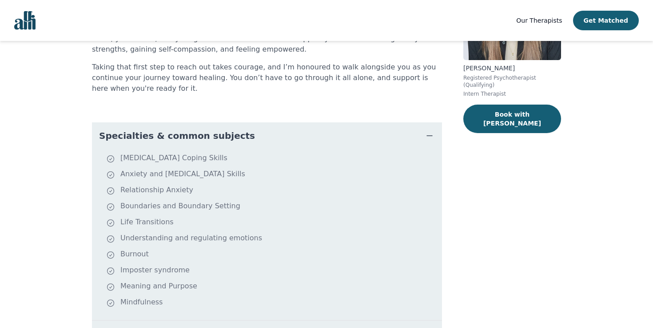
click at [256, 134] on button "Specialties & common subjects" at bounding box center [267, 135] width 350 height 27
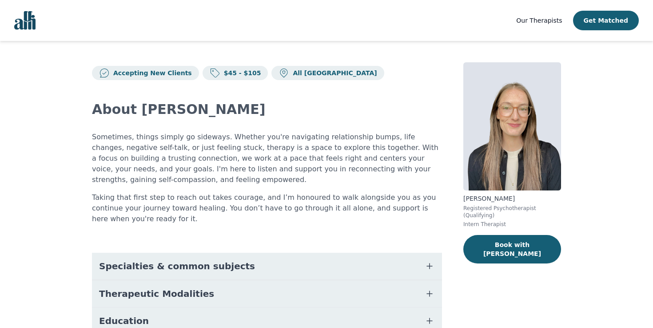
scroll to position [0, 0]
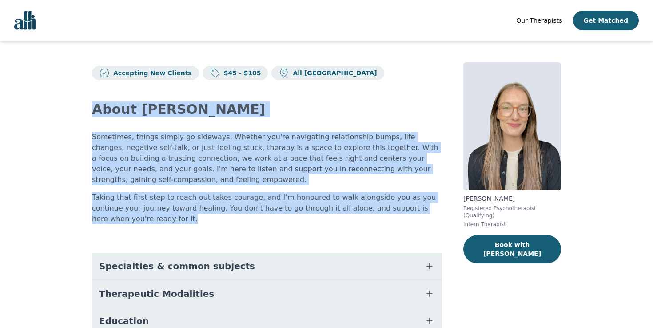
drag, startPoint x: 91, startPoint y: 105, endPoint x: 167, endPoint y: 219, distance: 136.6
click at [167, 219] on div "Accepting New Clients $45 - $105 All Canada About Holly Sometimes, things simpl…" at bounding box center [327, 255] width 512 height 429
copy div "About Holly Sometimes, things simply go sideways. Whether you're navigating rel…"
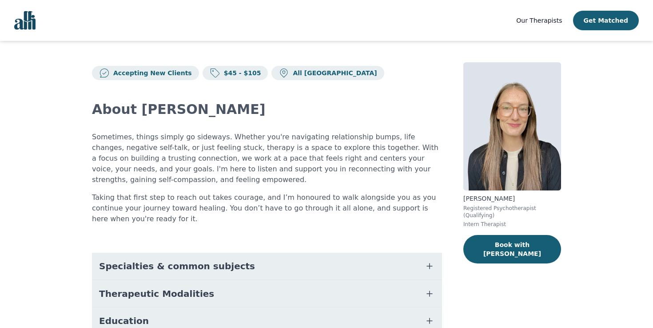
click at [555, 3] on nav "Our Therapists Get Matched" at bounding box center [326, 20] width 653 height 41
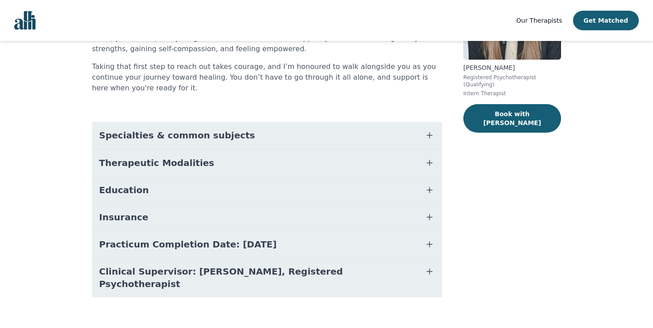
scroll to position [130, 0]
click at [147, 162] on span "Therapeutic Modalities" at bounding box center [156, 163] width 115 height 12
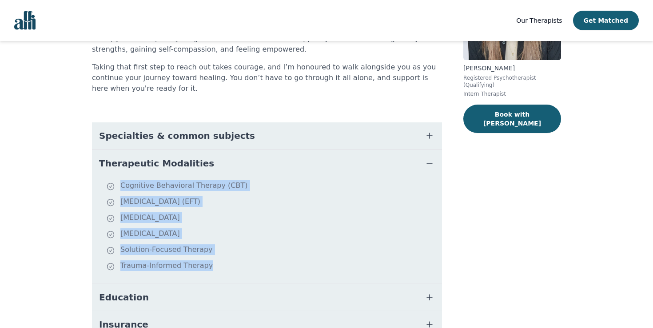
drag, startPoint x: 221, startPoint y: 264, endPoint x: 100, endPoint y: 185, distance: 144.5
click at [100, 185] on ul "Cognitive Behavioral Therapy (CBT) Emotionally Focused Therapy (EFT) Motivation…" at bounding box center [267, 230] width 343 height 100
copy ul "Cognitive Behavioral Therapy (CBT) Emotionally Focused Therapy (EFT) Motivation…"
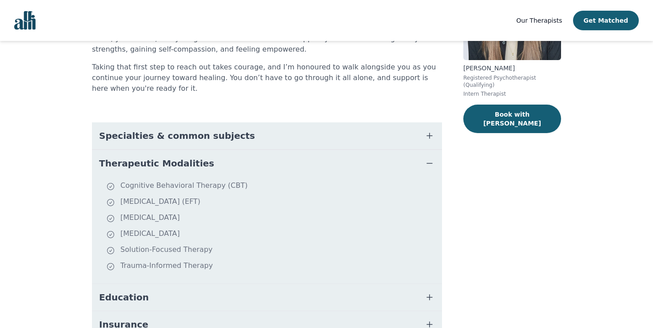
click at [212, 74] on p "Taking that first step to reach out takes courage, and I’m honoured to walk alo…" at bounding box center [267, 78] width 350 height 32
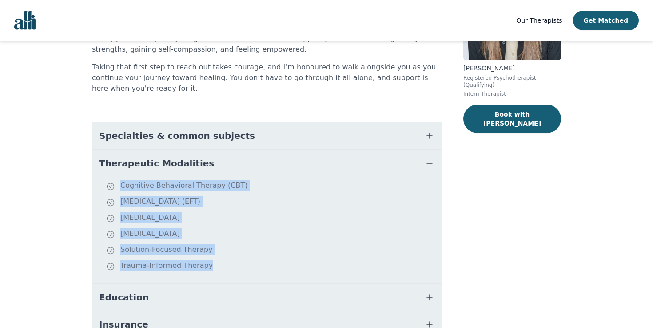
drag, startPoint x: 120, startPoint y: 185, endPoint x: 232, endPoint y: 266, distance: 139.2
click at [232, 266] on ul "Cognitive Behavioral Therapy (CBT) Emotionally Focused Therapy (EFT) Motivation…" at bounding box center [267, 230] width 343 height 100
copy ul "Cognitive Behavioral Therapy (CBT) Emotionally Focused Therapy (EFT) Motivation…"
click at [212, 163] on button "Therapeutic Modalities" at bounding box center [267, 163] width 350 height 27
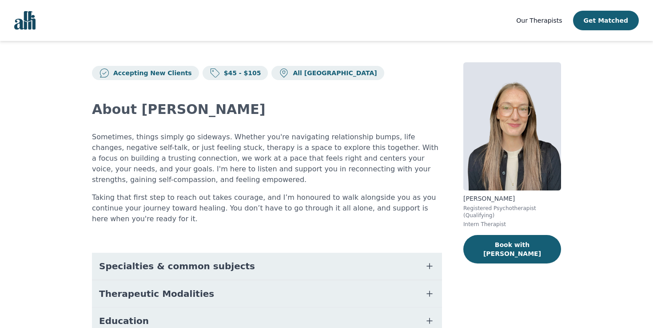
scroll to position [0, 0]
click at [171, 250] on div "About Holly Sometimes, things simply go sideways. Whether you're navigating rel…" at bounding box center [267, 264] width 350 height 369
click at [171, 264] on span "Specialties & common subjects" at bounding box center [177, 266] width 156 height 12
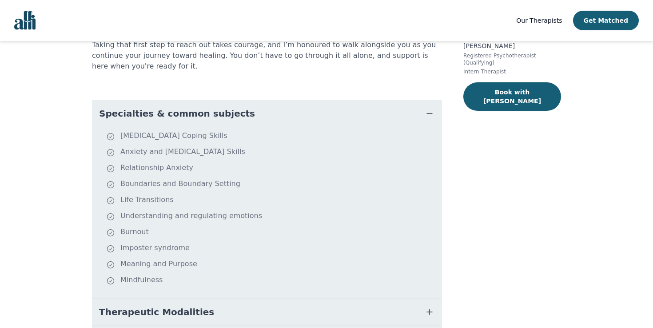
scroll to position [210, 0]
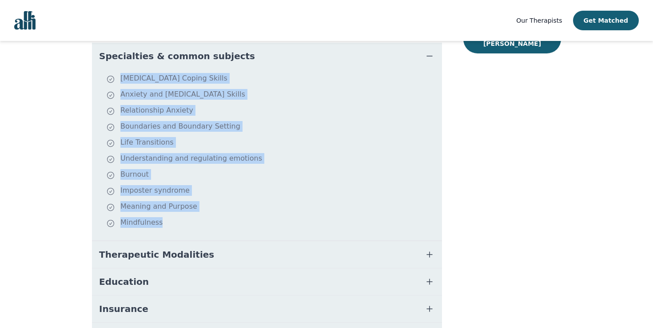
drag, startPoint x: 117, startPoint y: 74, endPoint x: 191, endPoint y: 223, distance: 166.4
click at [191, 223] on ul "Depression Coping Skills Anxiety and Stress Management Skills Relationship Anxi…" at bounding box center [267, 155] width 343 height 164
copy ul "Depression Coping Skills Anxiety and Stress Management Skills Relationship Anxi…"
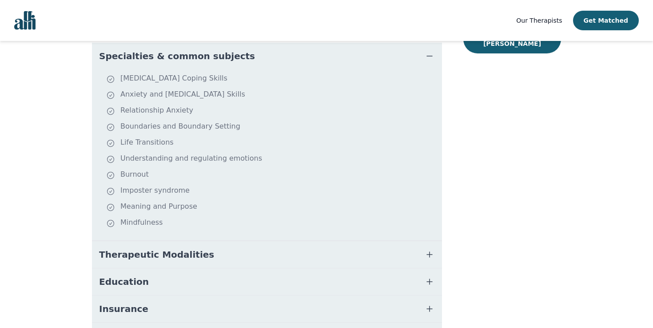
click at [433, 2] on nav "Our Therapists Get Matched" at bounding box center [326, 20] width 653 height 41
click at [260, 50] on button "Specialties & common subjects" at bounding box center [267, 56] width 350 height 27
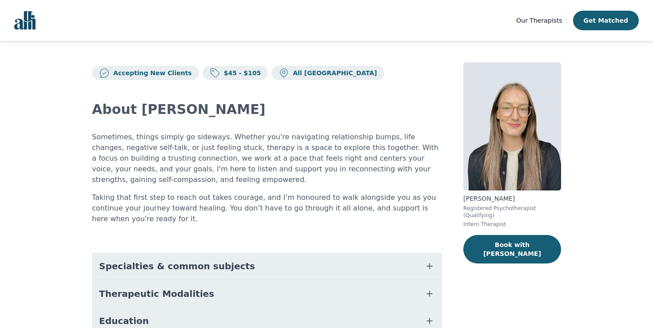
scroll to position [0, 0]
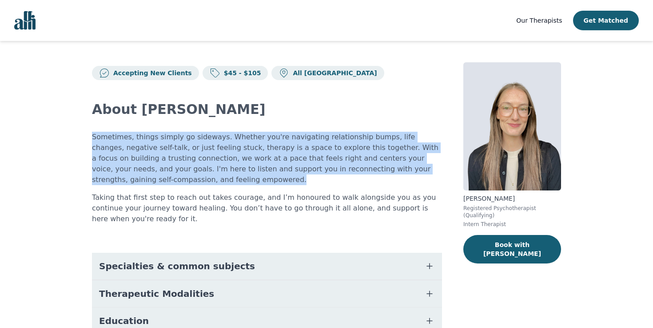
drag, startPoint x: 96, startPoint y: 133, endPoint x: 147, endPoint y: 176, distance: 66.2
click at [147, 176] on div "Accepting New Clients $45 - $105 All Canada About Holly Sometimes, things simpl…" at bounding box center [327, 255] width 512 height 429
click at [145, 176] on p "Sometimes, things simply go sideways. Whether you're navigating relationship bu…" at bounding box center [267, 158] width 350 height 53
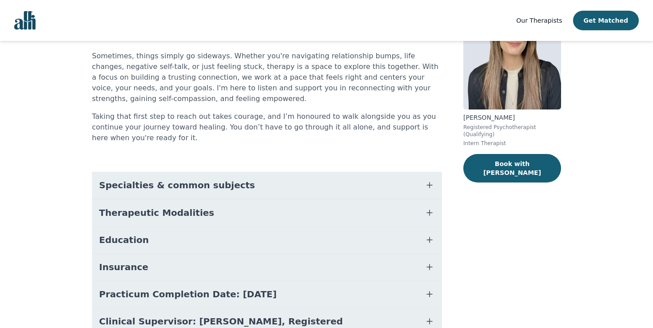
scroll to position [87, 0]
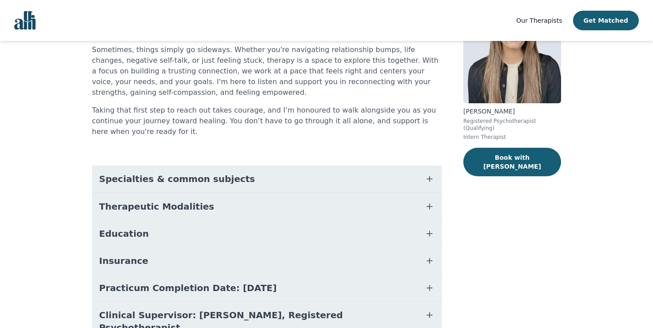
click at [146, 177] on span "Specialties & common subjects" at bounding box center [177, 178] width 156 height 12
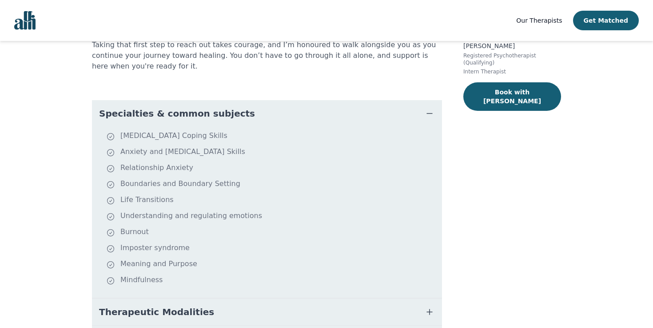
scroll to position [154, 0]
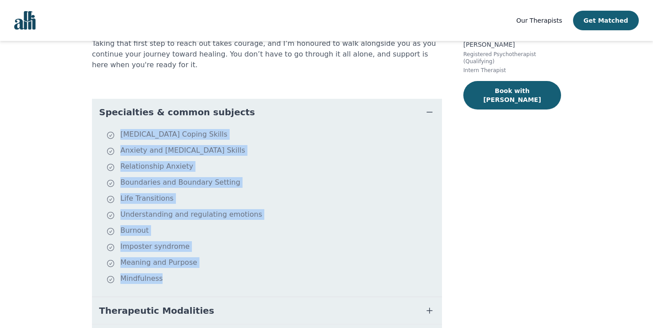
drag, startPoint x: 122, startPoint y: 136, endPoint x: 194, endPoint y: 278, distance: 159.0
click at [194, 278] on ul "Depression Coping Skills Anxiety and Stress Management Skills Relationship Anxi…" at bounding box center [267, 211] width 343 height 164
click at [194, 278] on li "Mindfulness" at bounding box center [272, 279] width 332 height 12
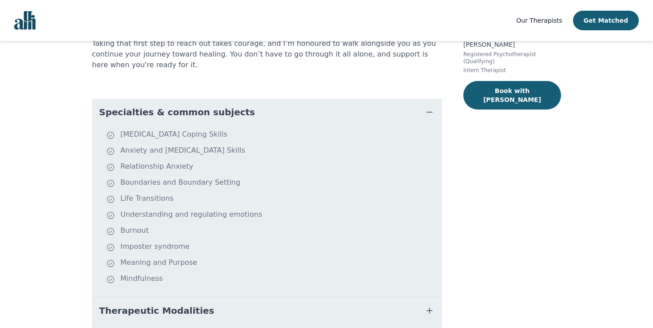
click at [196, 116] on span "Specialties & common subjects" at bounding box center [177, 112] width 156 height 12
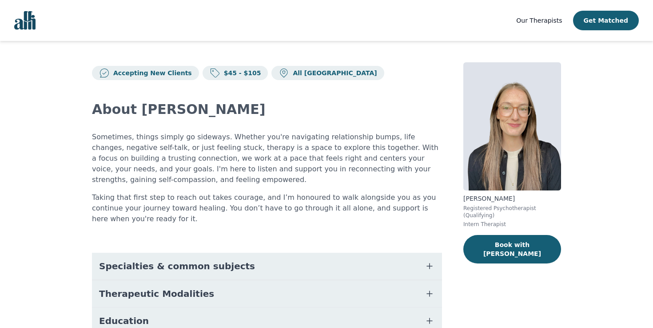
scroll to position [0, 0]
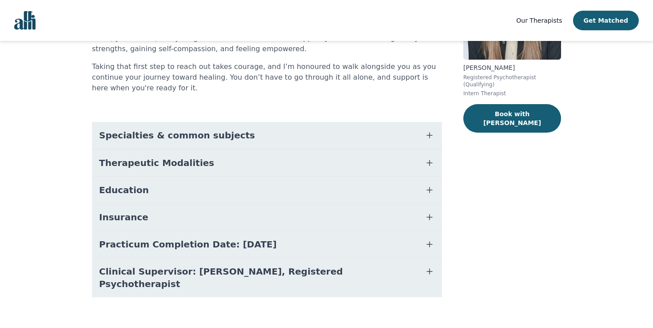
click at [182, 151] on button "Therapeutic Modalities" at bounding box center [267, 162] width 350 height 27
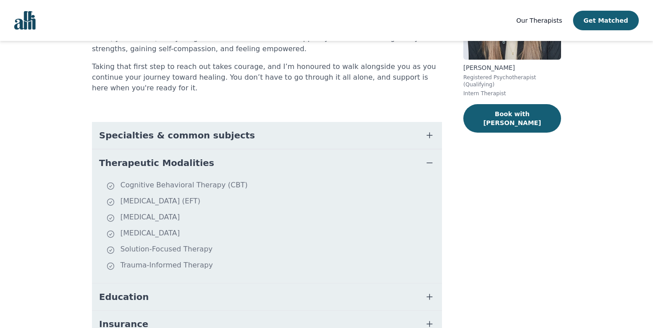
scroll to position [130, 0]
click at [182, 154] on button "Therapeutic Modalities" at bounding box center [267, 163] width 350 height 27
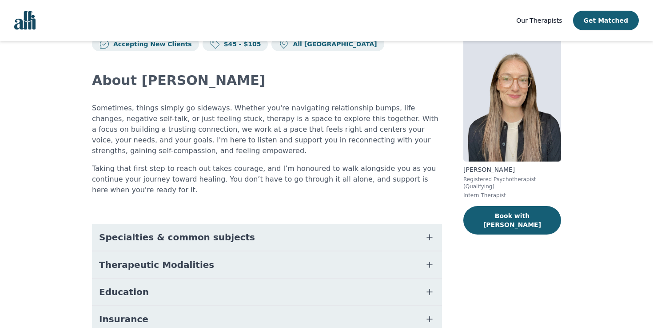
scroll to position [14, 0]
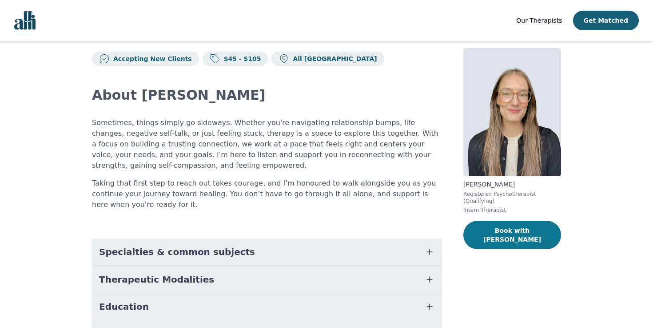
click at [497, 236] on button "Book with Holly" at bounding box center [513, 234] width 98 height 28
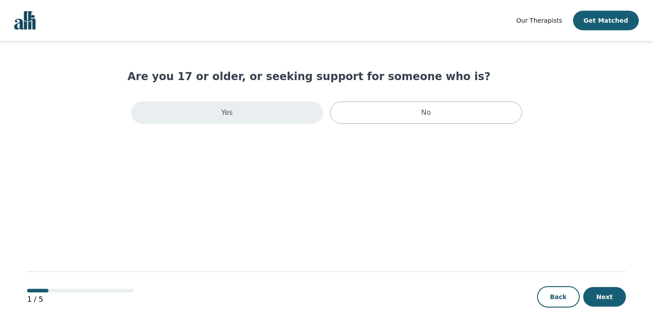
click at [248, 113] on div "Yes" at bounding box center [227, 112] width 192 height 22
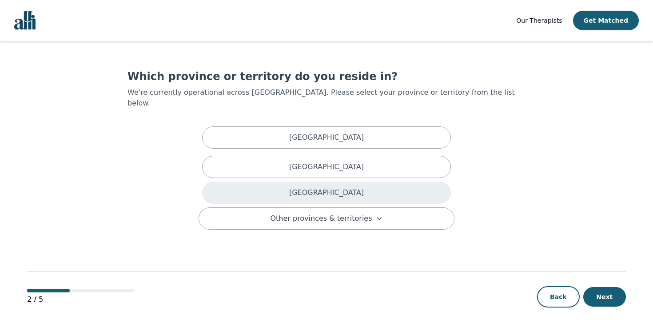
click at [357, 181] on div "Ontario" at bounding box center [326, 192] width 249 height 22
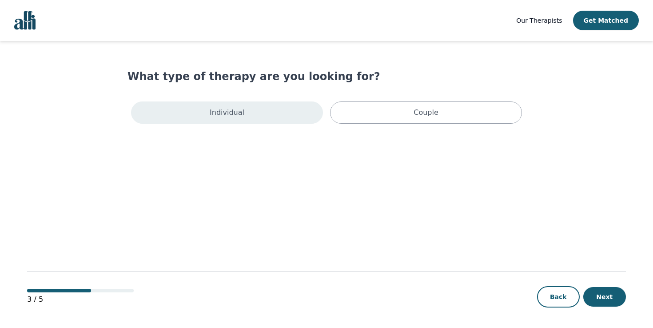
click at [262, 106] on div "Individual" at bounding box center [227, 112] width 192 height 22
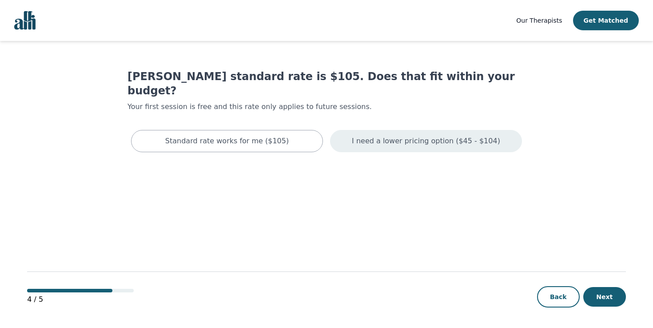
click at [456, 136] on p "I need a lower pricing option ($45 - $104)" at bounding box center [426, 141] width 148 height 11
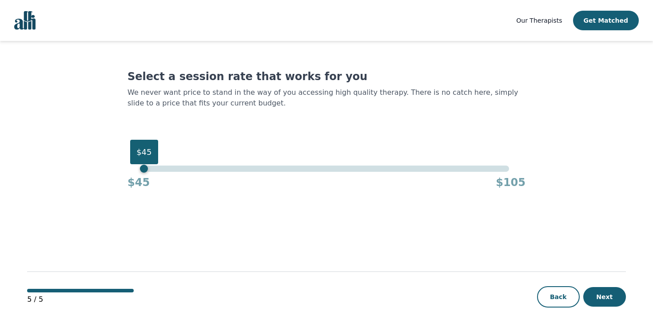
drag, startPoint x: 431, startPoint y: 167, endPoint x: 82, endPoint y: 176, distance: 348.6
click at [82, 176] on main "Select a session rate that works for you We never want price to stand in the wa…" at bounding box center [326, 185] width 599 height 288
click at [606, 294] on button "Next" at bounding box center [605, 297] width 43 height 20
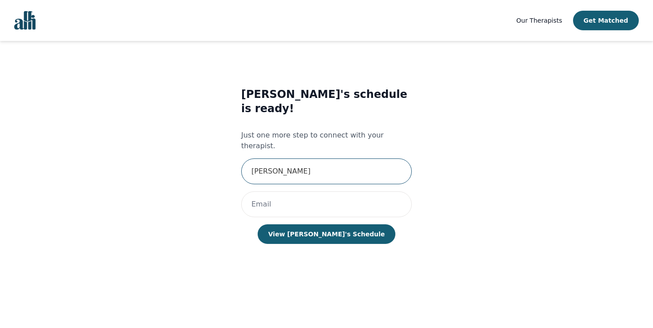
type input "Maegan"
type input ","
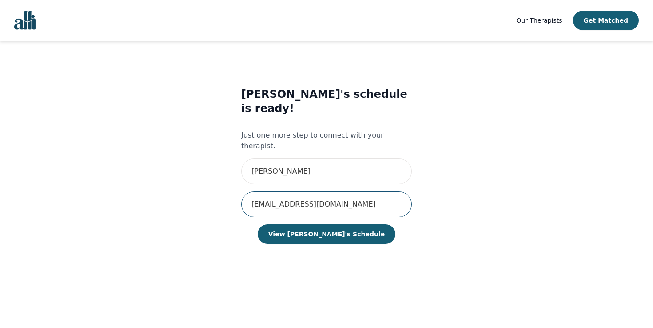
type input "maeganchen@icloud.com"
click at [326, 224] on button "View Holly's Schedule" at bounding box center [327, 234] width 138 height 20
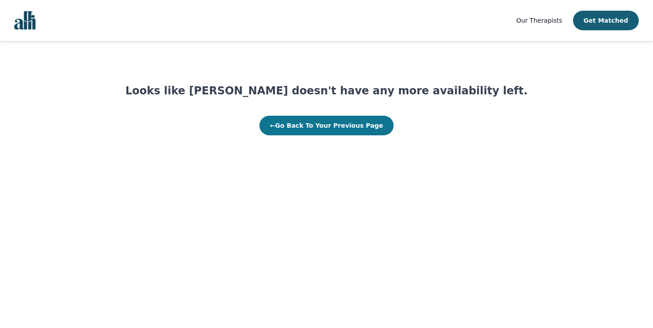
click at [312, 129] on button "← Go Back To Your Previous Page" at bounding box center [327, 126] width 135 height 20
click at [309, 128] on button "← Go Back To Your Previous Page" at bounding box center [327, 126] width 135 height 20
click at [313, 126] on button "← Go Back To Your Previous Page" at bounding box center [327, 126] width 135 height 20
click at [316, 133] on button "← Go Back To Your Previous Page" at bounding box center [327, 126] width 135 height 20
click at [292, 117] on button "← Go Back To Your Previous Page" at bounding box center [327, 126] width 135 height 20
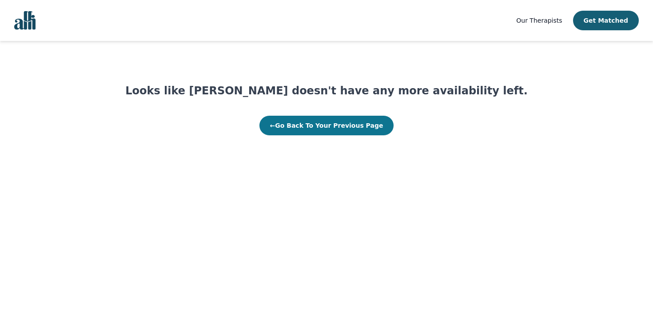
click at [291, 120] on button "← Go Back To Your Previous Page" at bounding box center [327, 126] width 135 height 20
click at [320, 123] on button "← Go Back To Your Previous Page" at bounding box center [327, 126] width 135 height 20
click at [333, 132] on button "← Go Back To Your Previous Page" at bounding box center [327, 126] width 135 height 20
click at [27, 29] on nav "Our Therapists Get Matched" at bounding box center [326, 20] width 653 height 41
click at [24, 15] on img "Global" at bounding box center [24, 20] width 21 height 19
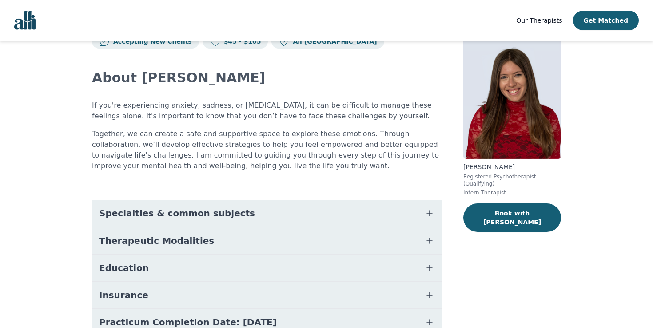
scroll to position [42, 0]
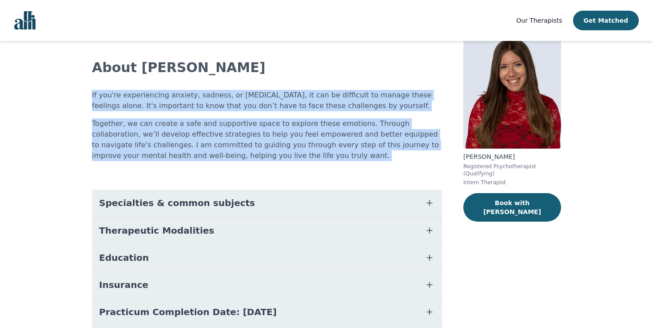
drag, startPoint x: 92, startPoint y: 94, endPoint x: 244, endPoint y: 174, distance: 171.8
click at [244, 174] on div "Accepting New Clients $45 - $105 All Canada About Alisha If you're experiencing…" at bounding box center [327, 203] width 512 height 408
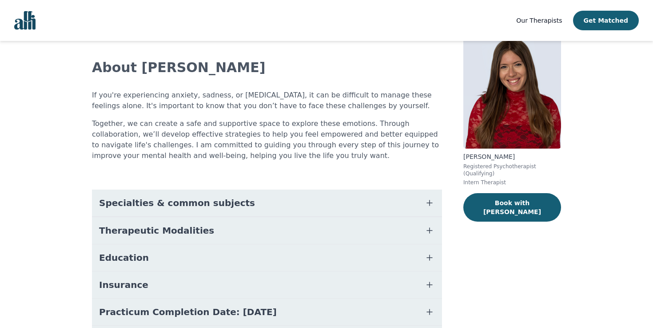
click at [243, 161] on div "About Alisha If you're experiencing anxiety, sadness, or low self-esteem, it ca…" at bounding box center [267, 212] width 350 height 348
click at [205, 198] on span "Specialties & common subjects" at bounding box center [177, 202] width 156 height 12
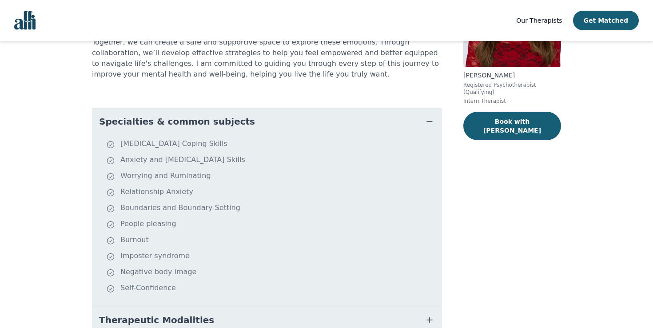
click at [181, 133] on button "Specialties & common subjects" at bounding box center [267, 121] width 350 height 27
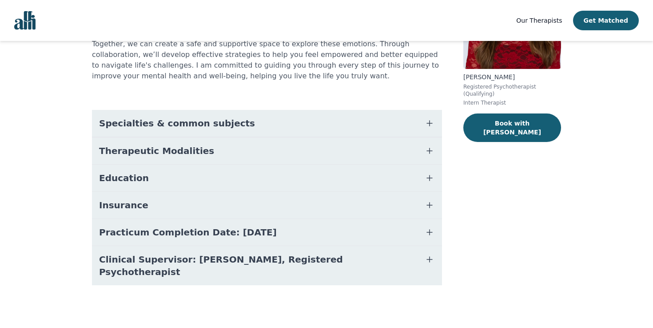
scroll to position [109, 0]
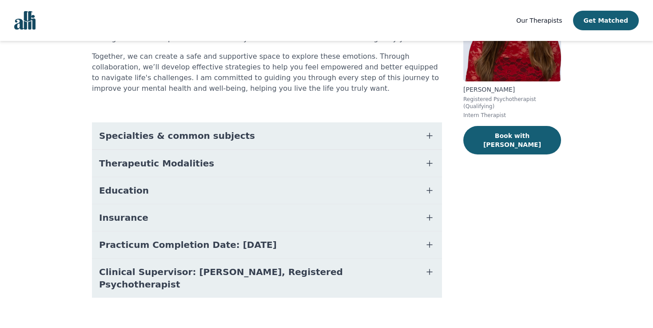
click at [181, 110] on div "About Alisha If you're experiencing anxiety, sadness, or low self-esteem, it ca…" at bounding box center [267, 145] width 350 height 348
click at [159, 165] on span "Therapeutic Modalities" at bounding box center [156, 163] width 115 height 12
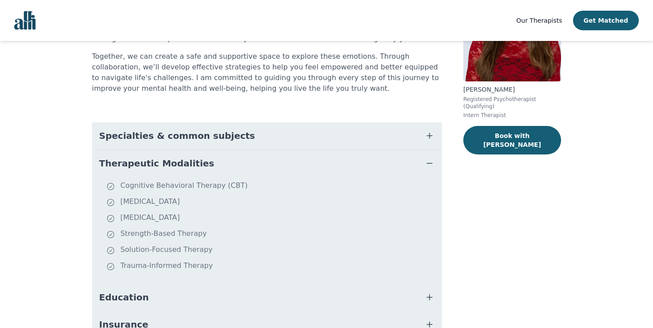
click at [160, 166] on span "Therapeutic Modalities" at bounding box center [156, 163] width 115 height 12
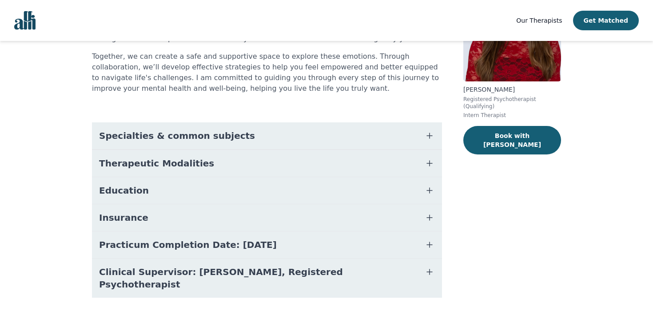
click at [143, 189] on button "Education" at bounding box center [267, 190] width 350 height 27
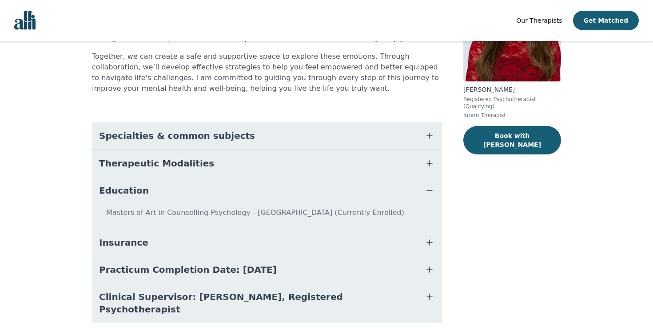
click at [144, 190] on button "Education" at bounding box center [267, 190] width 350 height 27
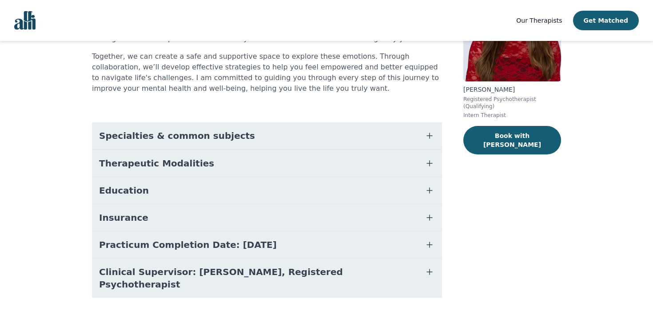
click at [144, 216] on button "Insurance" at bounding box center [267, 217] width 350 height 27
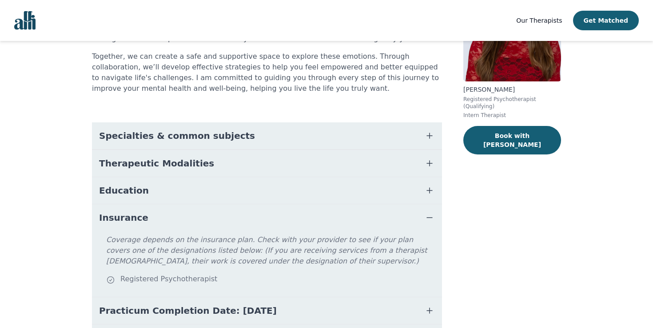
click at [144, 216] on button "Insurance" at bounding box center [267, 217] width 350 height 27
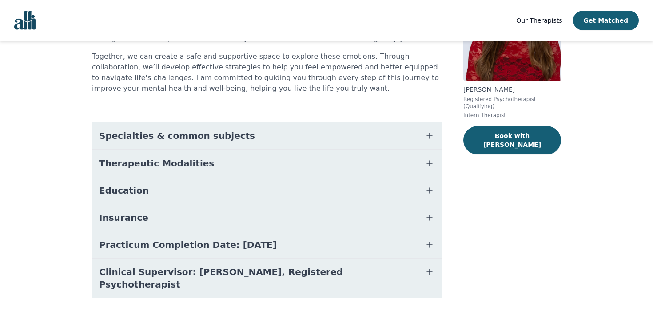
click at [143, 194] on button "Education" at bounding box center [267, 190] width 350 height 27
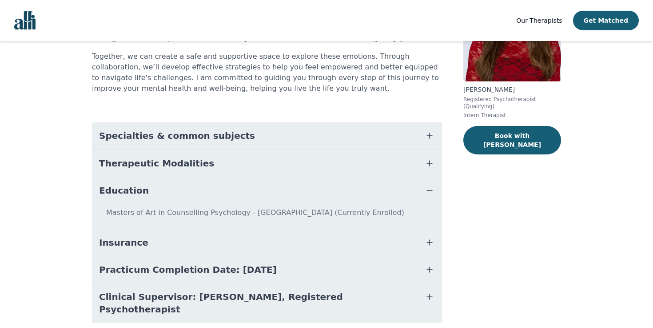
click at [144, 195] on button "Education" at bounding box center [267, 190] width 350 height 27
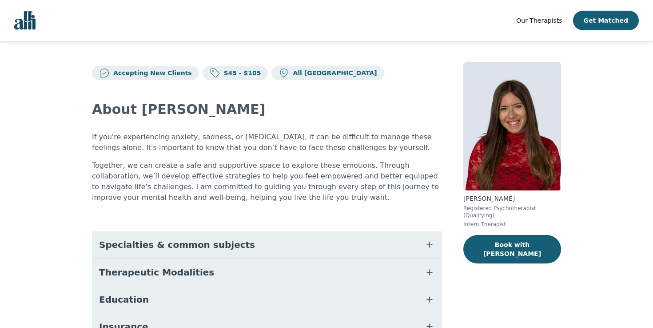
scroll to position [0, 0]
click at [250, 300] on button "Education" at bounding box center [267, 299] width 350 height 27
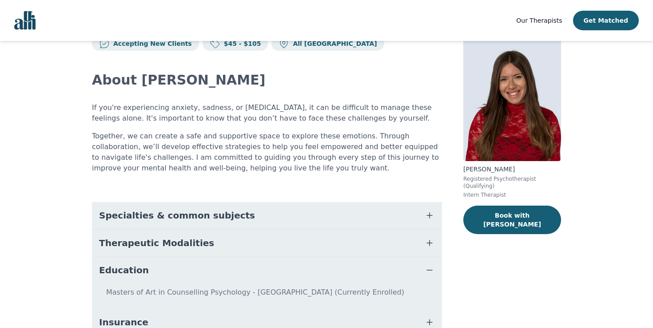
scroll to position [32, 0]
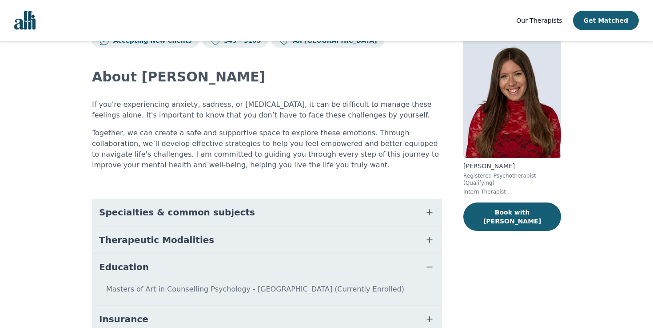
click at [263, 260] on button "Education" at bounding box center [267, 266] width 350 height 27
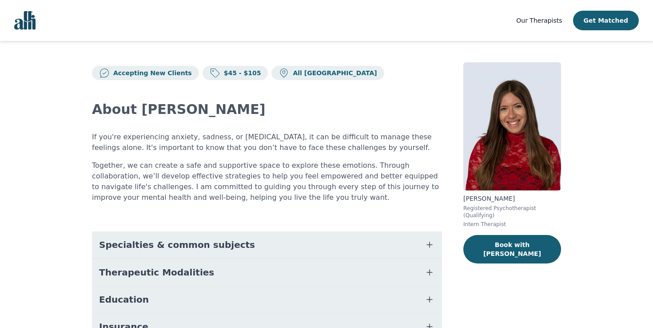
scroll to position [0, 0]
click at [303, 268] on button "Therapeutic Modalities" at bounding box center [267, 272] width 350 height 27
click at [300, 290] on li "Cognitive Behavioral Therapy (CBT)" at bounding box center [272, 295] width 332 height 12
click at [296, 276] on button "Therapeutic Modalities" at bounding box center [267, 272] width 350 height 27
click at [299, 246] on button "Specialties & common subjects" at bounding box center [267, 244] width 350 height 27
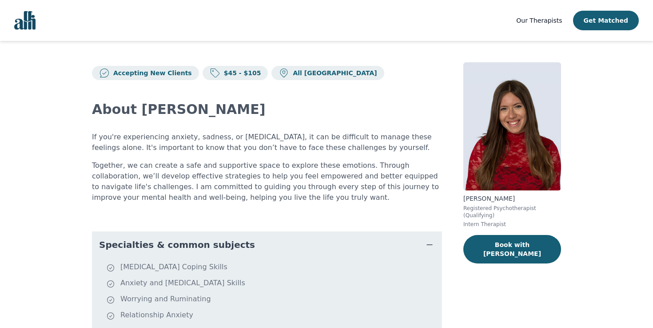
click at [300, 254] on button "Specialties & common subjects" at bounding box center [267, 244] width 350 height 27
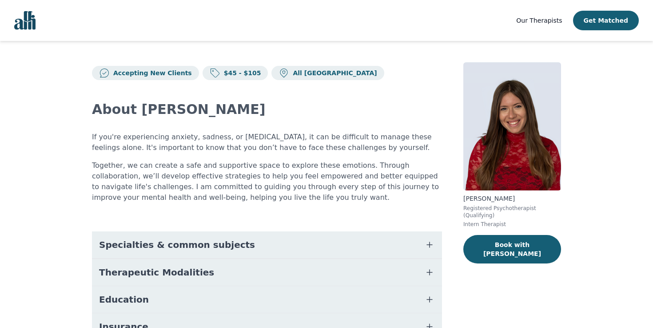
click at [300, 246] on button "Specialties & common subjects" at bounding box center [267, 244] width 350 height 27
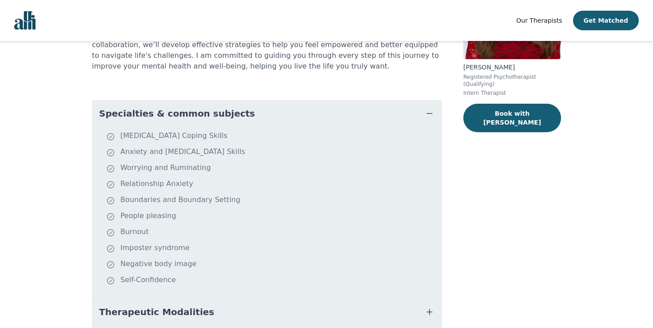
scroll to position [132, 0]
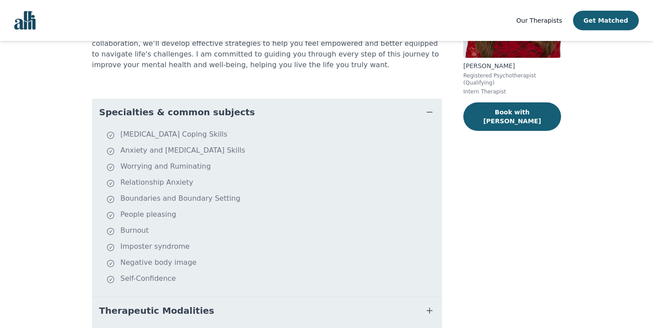
click at [273, 109] on button "Specialties & common subjects" at bounding box center [267, 112] width 350 height 27
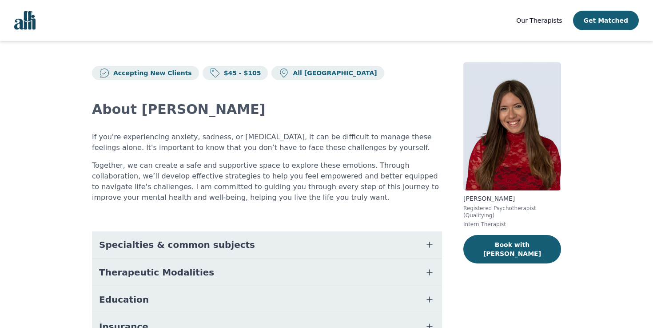
scroll to position [0, 0]
click at [300, 271] on button "Therapeutic Modalities" at bounding box center [267, 272] width 350 height 27
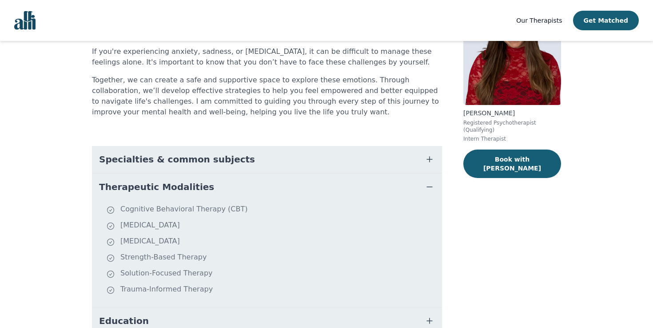
scroll to position [86, 0]
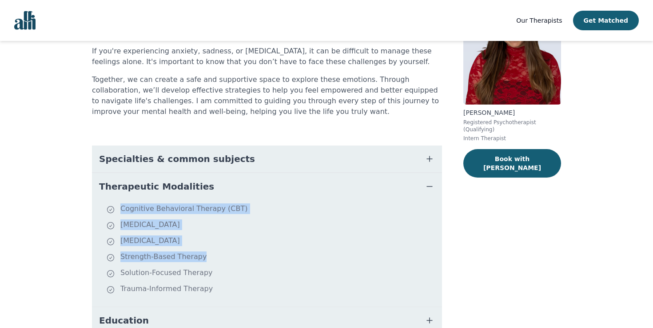
drag, startPoint x: 120, startPoint y: 212, endPoint x: 202, endPoint y: 262, distance: 96.1
click at [202, 262] on ul "Cognitive Behavioral Therapy (CBT) Compassion Focused Therapy Person Centered T…" at bounding box center [267, 253] width 343 height 100
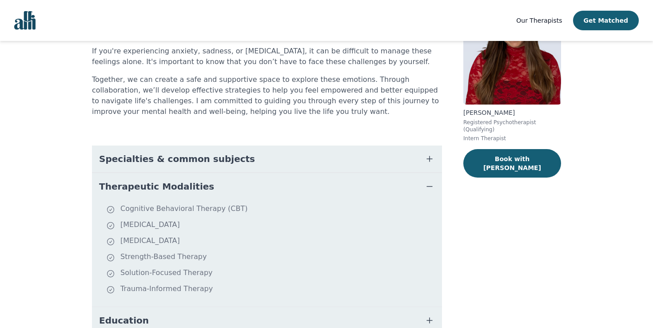
click at [211, 293] on li "Trauma-Informed Therapy" at bounding box center [272, 289] width 332 height 12
click at [229, 184] on button "Therapeutic Modalities" at bounding box center [267, 186] width 350 height 27
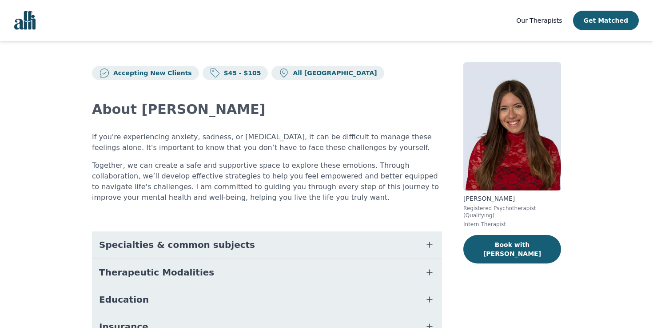
scroll to position [0, 0]
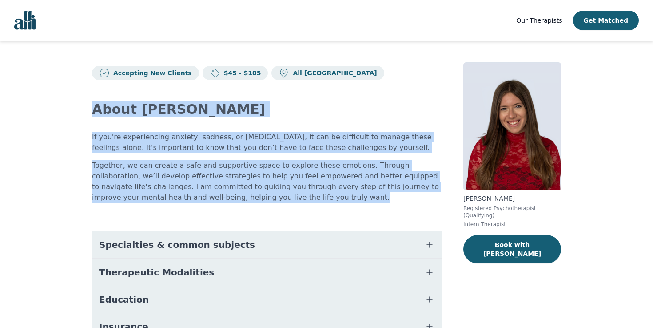
drag, startPoint x: 87, startPoint y: 111, endPoint x: 255, endPoint y: 200, distance: 190.3
click at [255, 200] on div "Accepting New Clients $45 - $105 All Canada About Alisha If you're experiencing…" at bounding box center [327, 245] width 512 height 408
copy div "About Alisha If you're experiencing anxiety, sadness, or low self-esteem, it ca…"
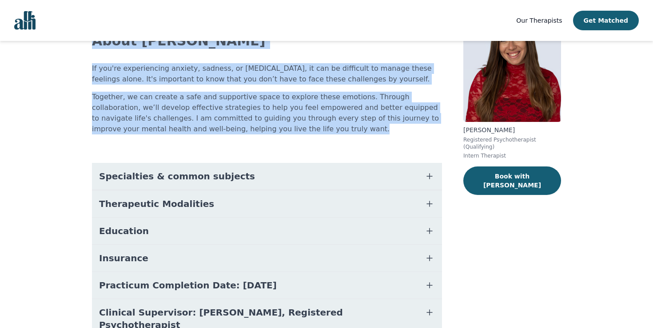
scroll to position [89, 0]
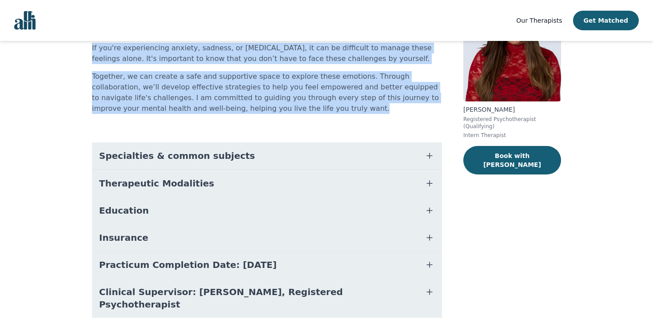
click at [235, 183] on button "Therapeutic Modalities" at bounding box center [267, 183] width 350 height 27
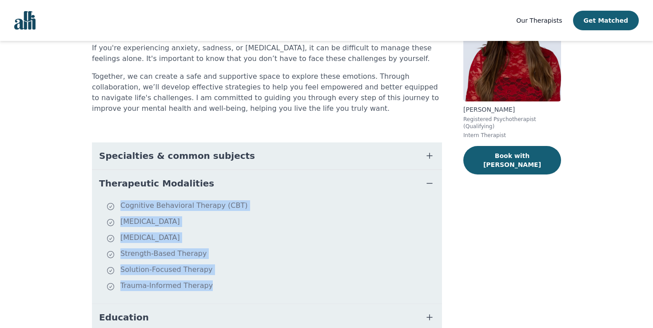
drag, startPoint x: 117, startPoint y: 203, endPoint x: 224, endPoint y: 282, distance: 132.8
click at [224, 282] on ul "Cognitive Behavioral Therapy (CBT) Compassion Focused Therapy Person Centered T…" at bounding box center [267, 250] width 343 height 100
copy ul "Cognitive Behavioral Therapy (CBT) Compassion Focused Therapy Person Centered T…"
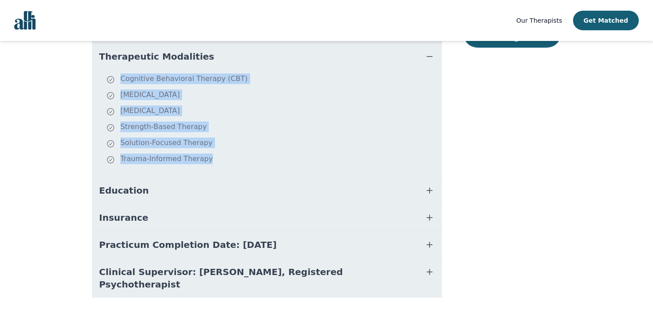
click at [167, 51] on span "Therapeutic Modalities" at bounding box center [156, 56] width 115 height 12
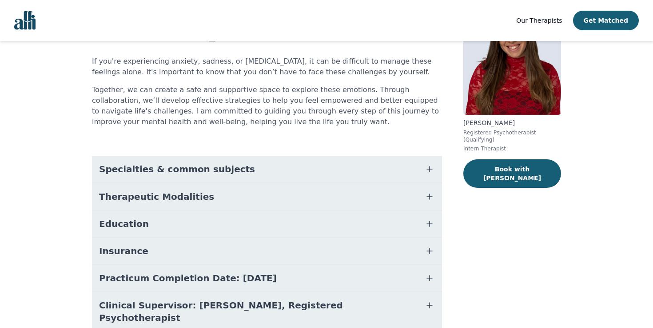
scroll to position [63, 0]
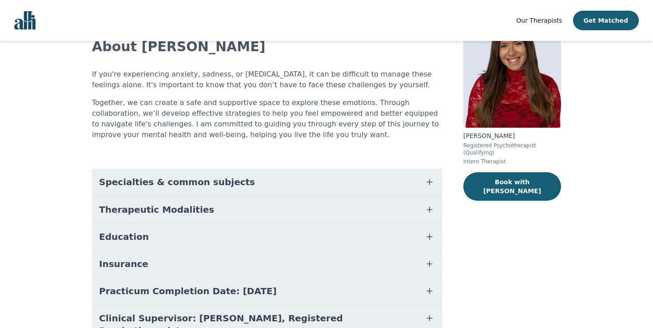
click at [144, 180] on span "Specialties & common subjects" at bounding box center [177, 182] width 156 height 12
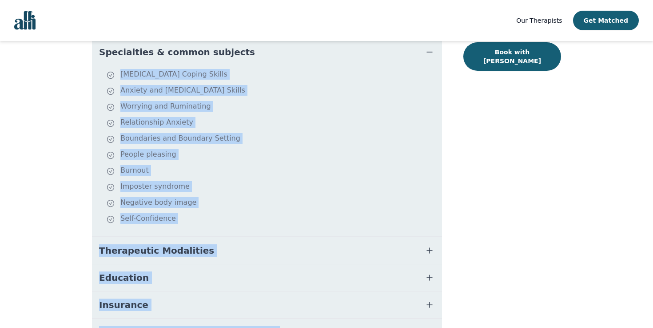
scroll to position [214, 0]
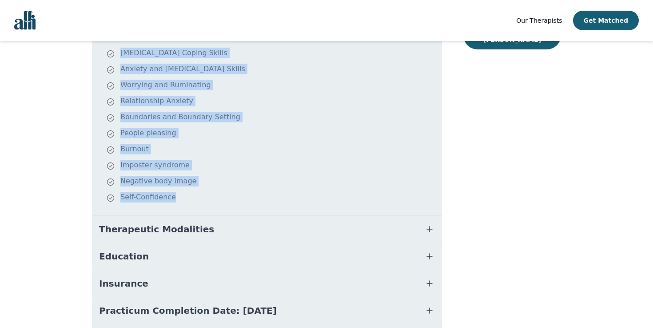
drag, startPoint x: 120, startPoint y: 204, endPoint x: 188, endPoint y: 199, distance: 67.7
click at [188, 199] on ul "Depression Coping Skills Anxiety and Stress Management Skills Worrying and Rumi…" at bounding box center [267, 130] width 343 height 164
copy ul "Depression Coping Skills Anxiety and Stress Management Skills Worrying and Rumi…"
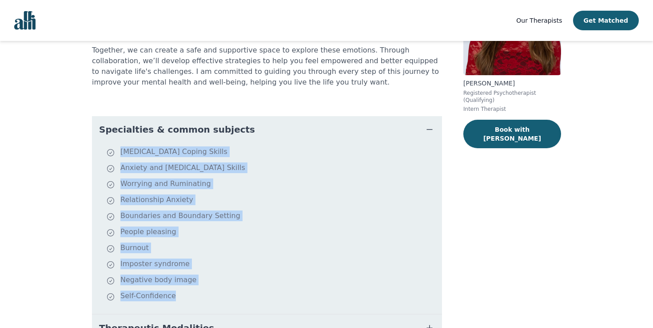
click at [167, 125] on span "Specialties & common subjects" at bounding box center [177, 129] width 156 height 12
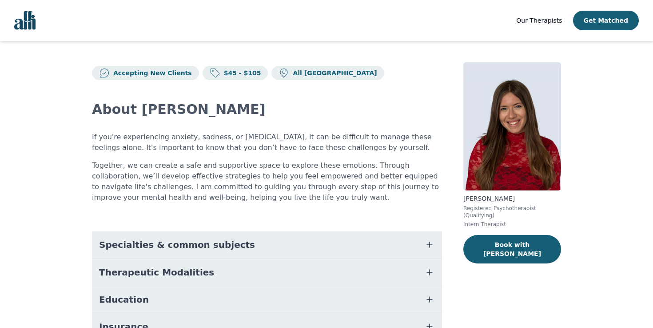
scroll to position [0, 0]
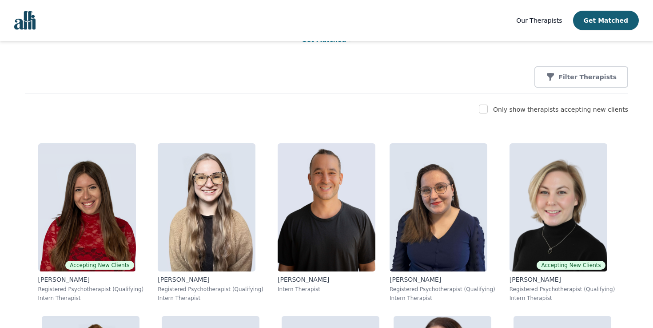
scroll to position [96, 0]
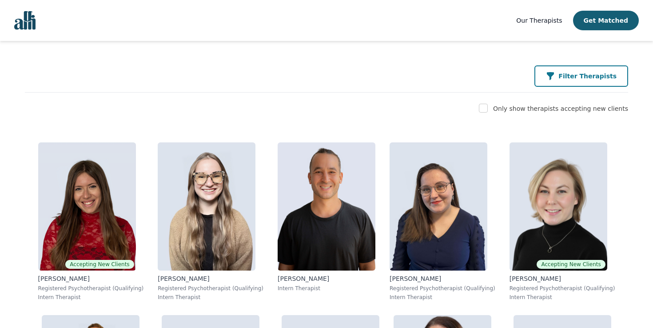
click at [565, 77] on div "Filter Therapists" at bounding box center [581, 76] width 71 height 9
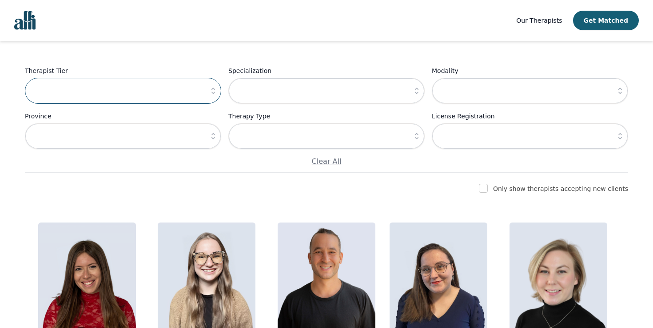
click at [189, 83] on input "text" at bounding box center [123, 91] width 196 height 26
click at [206, 92] on button "button" at bounding box center [213, 91] width 16 height 26
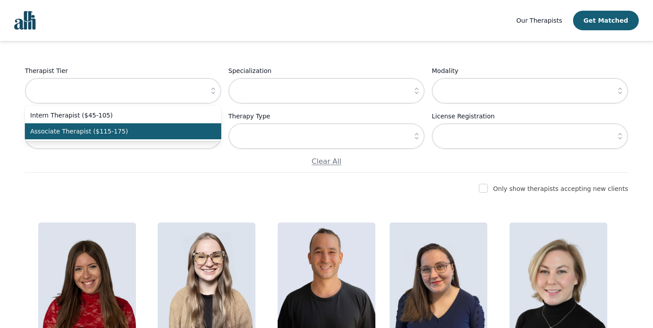
click at [180, 118] on span "Intern Therapist ($45-105)" at bounding box center [117, 115] width 175 height 9
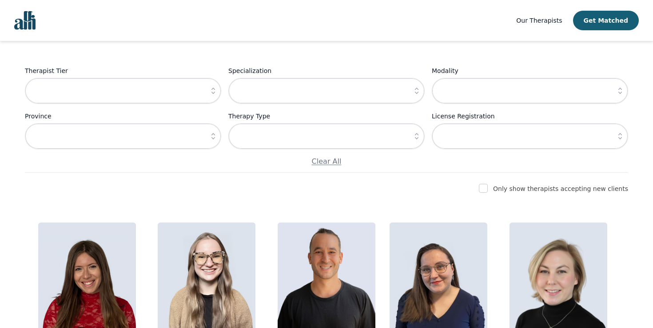
type input "Intern Therapist ($45-105)"
click at [199, 137] on input "text" at bounding box center [123, 136] width 196 height 26
click at [210, 133] on icon "button" at bounding box center [213, 136] width 9 height 9
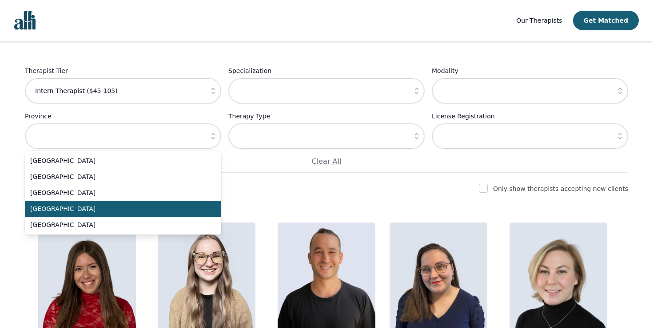
click at [166, 206] on span "Ontario" at bounding box center [117, 208] width 175 height 9
type input "Ontario"
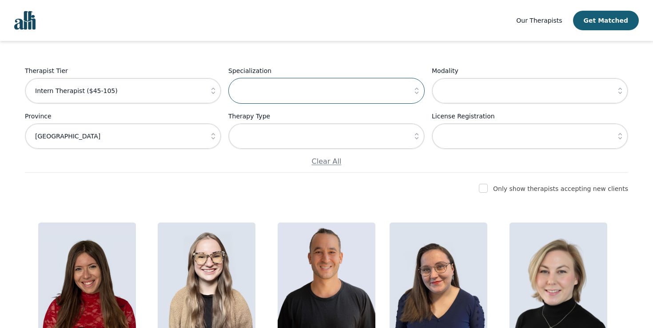
click at [386, 84] on input "text" at bounding box center [326, 91] width 196 height 26
click at [419, 87] on icon "button" at bounding box center [417, 90] width 9 height 9
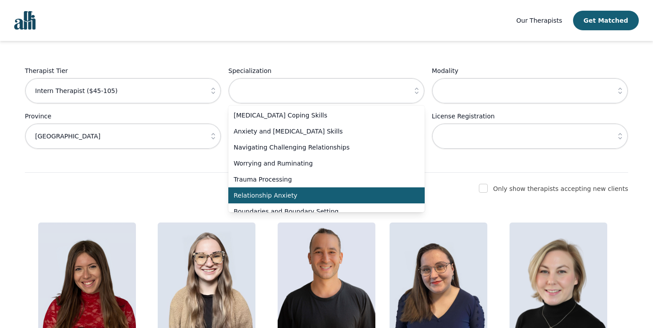
click at [303, 194] on span "Relationship Anxiety" at bounding box center [321, 195] width 175 height 9
type input "Relationship Anxiety"
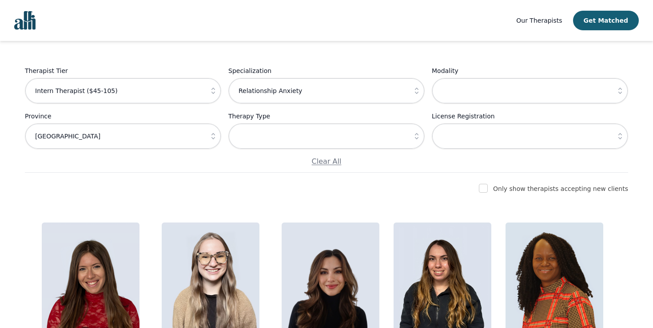
click at [488, 185] on input "checkbox" at bounding box center [483, 188] width 9 height 9
checkbox input "true"
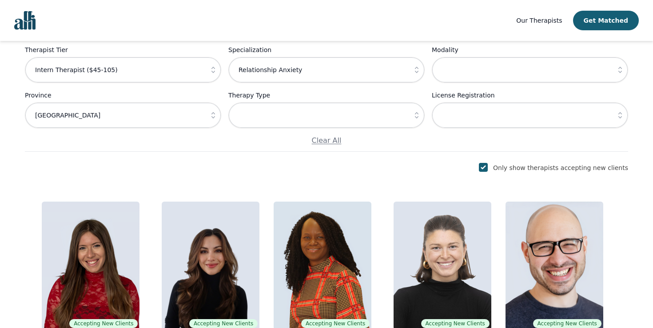
scroll to position [276, 0]
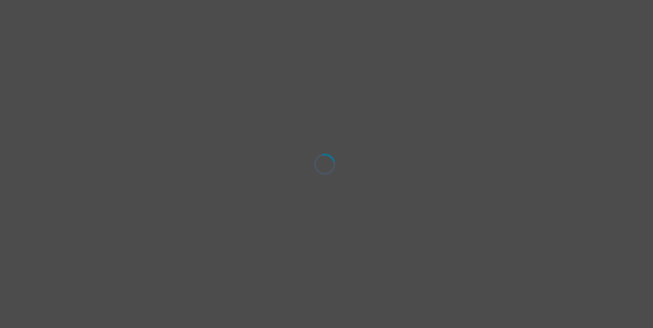
select select "[DEMOGRAPHIC_DATA]"
select select "she/her"
select select "Married"
select select "Associate degree"
select select "Other"
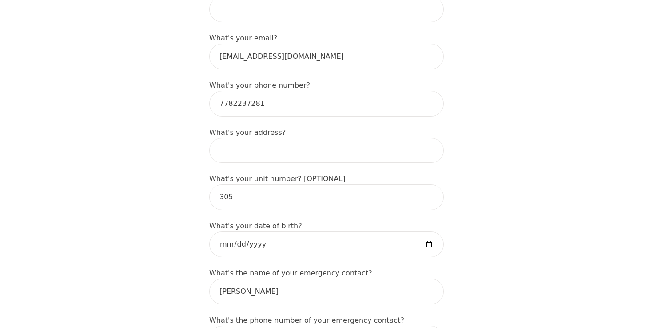
scroll to position [276, 0]
type input "[STREET_ADDRESS]"
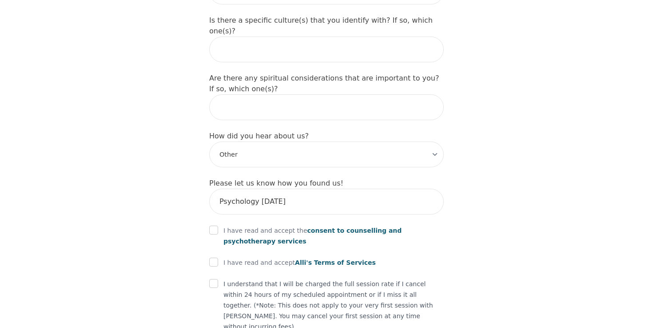
scroll to position [1025, 0]
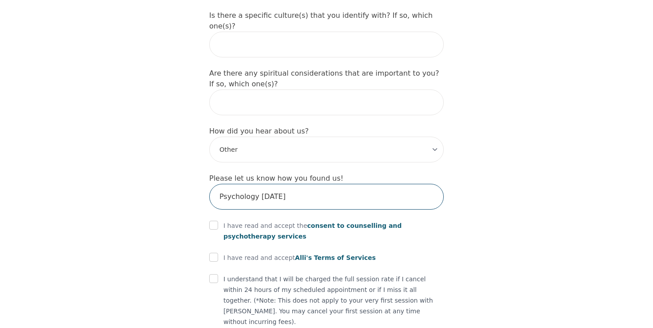
drag, startPoint x: 290, startPoint y: 164, endPoint x: 222, endPoint y: 162, distance: 68.0
click at [222, 184] on input "Psychology [DATE]" at bounding box center [326, 197] width 235 height 26
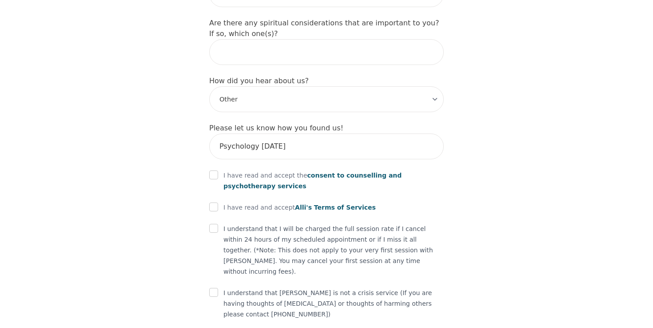
scroll to position [1074, 0]
click at [212, 171] on input "checkbox" at bounding box center [213, 175] width 9 height 9
checkbox input "true"
click at [213, 203] on input "checkbox" at bounding box center [213, 207] width 9 height 9
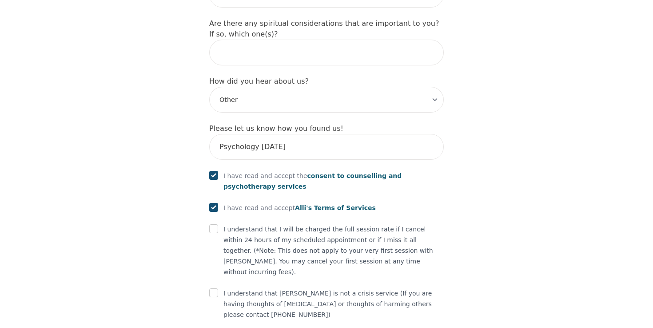
checkbox input "true"
click at [213, 224] on div at bounding box center [213, 229] width 9 height 11
click at [211, 224] on input "checkbox" at bounding box center [213, 228] width 9 height 9
checkbox input "true"
click at [214, 288] on input "checkbox" at bounding box center [213, 292] width 9 height 9
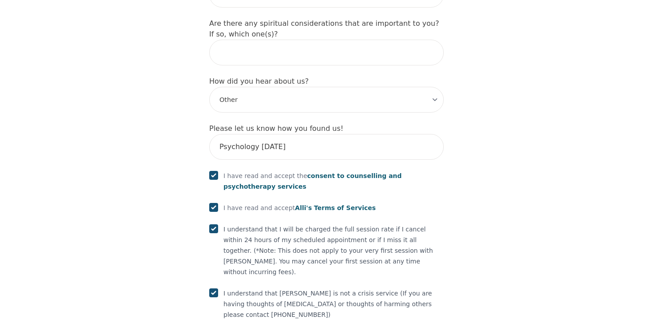
checkbox input "true"
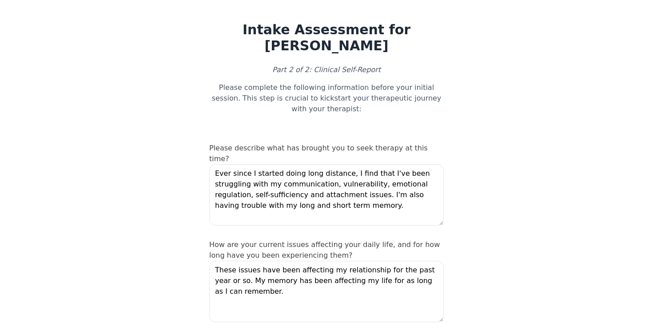
scroll to position [15, 0]
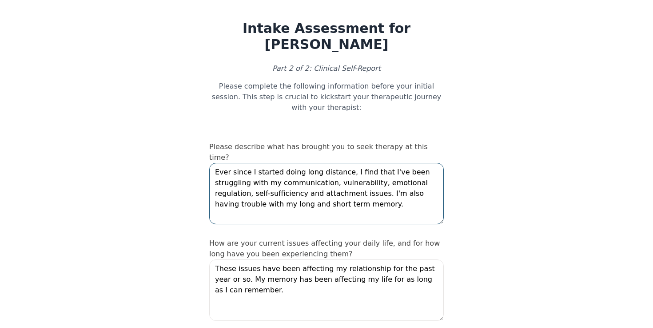
drag, startPoint x: 368, startPoint y: 178, endPoint x: 201, endPoint y: 134, distance: 172.9
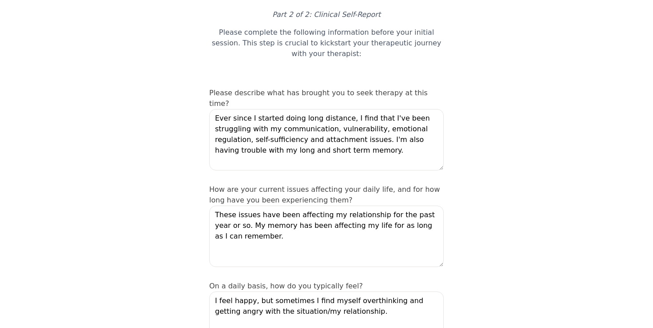
scroll to position [69, 0]
drag, startPoint x: 219, startPoint y: 187, endPoint x: 259, endPoint y: 213, distance: 47.8
click at [259, 213] on textarea "These issues have been affecting my relationship for the past year or so. My me…" at bounding box center [326, 235] width 235 height 61
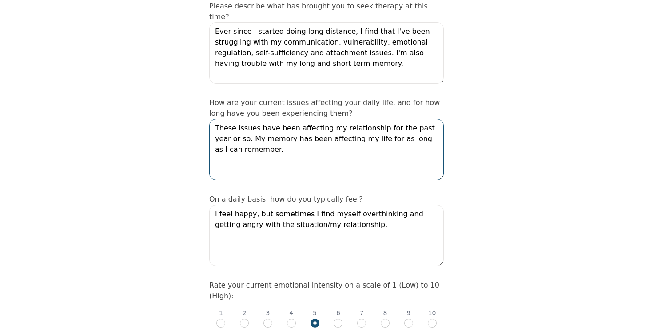
scroll to position [157, 0]
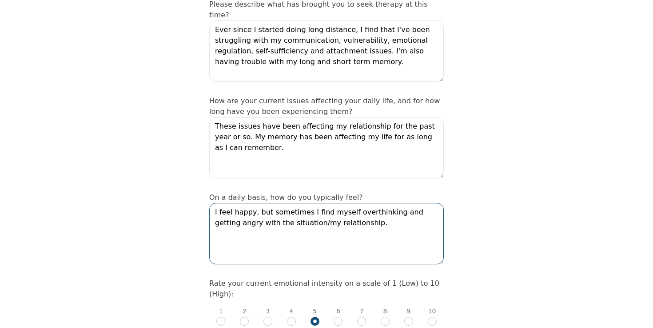
drag, startPoint x: 215, startPoint y: 185, endPoint x: 352, endPoint y: 207, distance: 139.6
click at [352, 207] on textarea "I feel happy, but sometimes I find myself overthinking and getting angry with t…" at bounding box center [326, 233] width 235 height 61
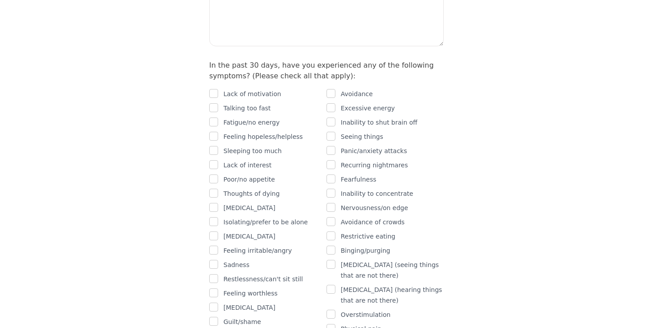
scroll to position [472, 0]
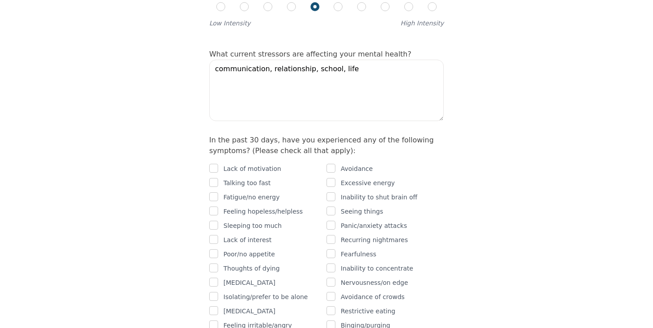
click at [216, 164] on input "checkbox" at bounding box center [213, 168] width 9 height 9
checkbox input "true"
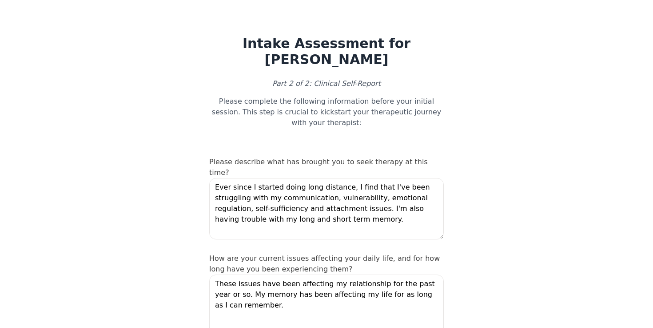
scroll to position [0, 0]
drag, startPoint x: 232, startPoint y: 156, endPoint x: 363, endPoint y: 193, distance: 136.0
click at [365, 195] on textarea "Ever since I started doing long distance, I find that I've been struggling with…" at bounding box center [326, 208] width 235 height 61
click at [363, 193] on textarea "Ever since I started doing long distance, I find that I've been struggling with…" at bounding box center [326, 208] width 235 height 61
click at [354, 178] on textarea "Ever since I started doing long distance, I find that I've been struggling with…" at bounding box center [326, 208] width 235 height 61
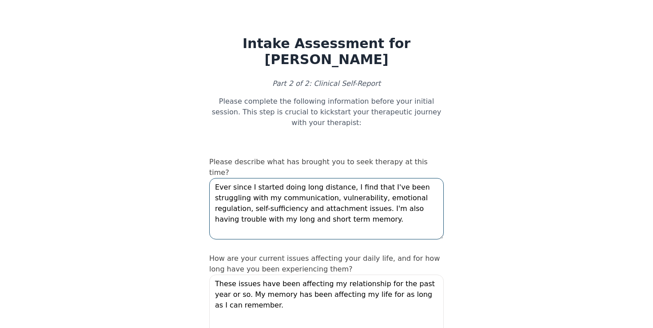
click at [354, 178] on textarea "Ever since I started doing long distance, I find that I've been struggling with…" at bounding box center [326, 208] width 235 height 61
drag, startPoint x: 271, startPoint y: 166, endPoint x: 403, endPoint y: 192, distance: 134.7
click at [403, 192] on textarea "Ever since I started doing long distance, I find that I've been struggling with…" at bounding box center [326, 208] width 235 height 61
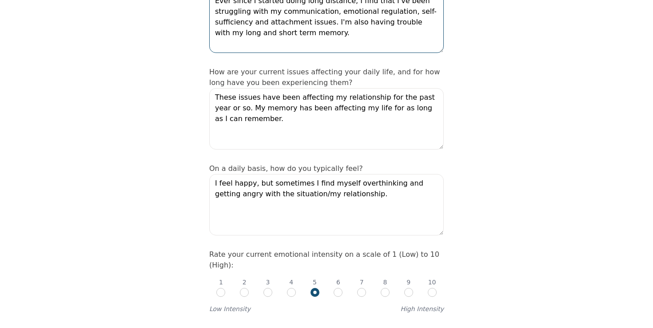
scroll to position [204, 0]
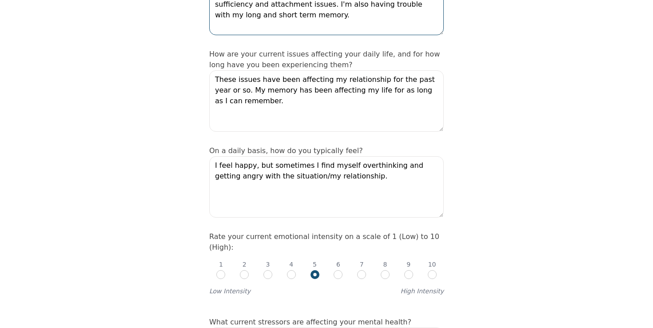
type textarea "Ever since I started doing long distance, I find that I've been struggling with…"
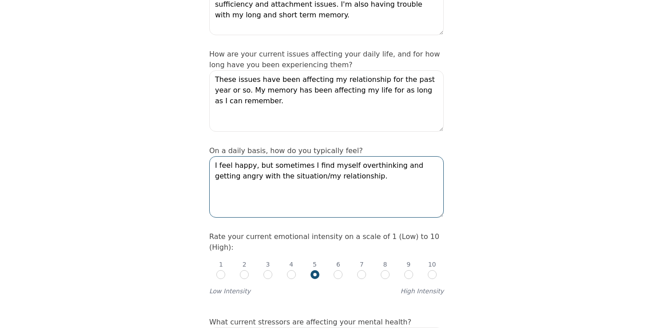
drag, startPoint x: 217, startPoint y: 137, endPoint x: 411, endPoint y: 158, distance: 195.3
click at [411, 158] on textarea "I feel happy, but sometimes I find myself overthinking and getting angry with t…" at bounding box center [326, 186] width 235 height 61
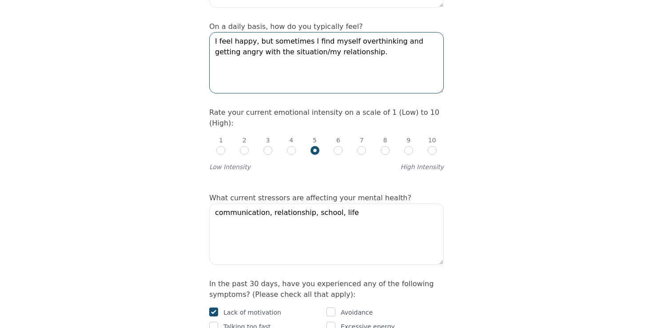
scroll to position [328, 0]
click at [255, 32] on textarea "I feel happy, but sometimes I find myself overthinking and getting angry with t…" at bounding box center [326, 62] width 235 height 61
click at [299, 32] on textarea "I feel happy, but sometimes I find myself overthinking and getting angry with m…" at bounding box center [326, 62] width 235 height 61
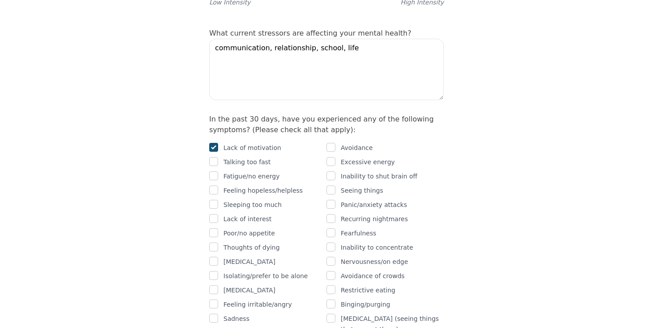
scroll to position [544, 0]
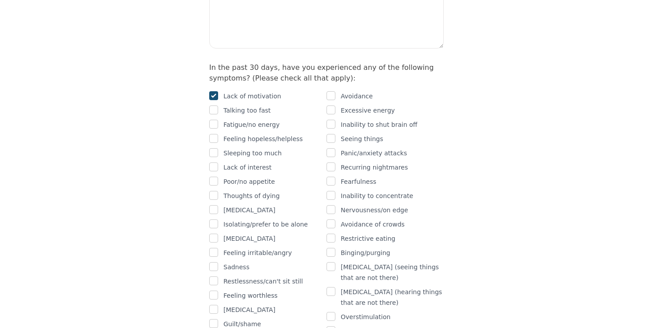
type textarea "I feel happy, but sometimes I find myself overthinking and getting angry with m…"
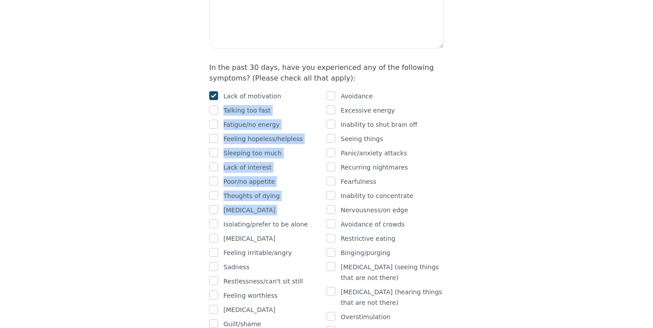
drag, startPoint x: 224, startPoint y: 72, endPoint x: 273, endPoint y: 179, distance: 117.8
click at [273, 179] on div "Lack of motivation Talking too fast Fatigue/no energy Feeling hopeless/helpless…" at bounding box center [267, 217] width 117 height 252
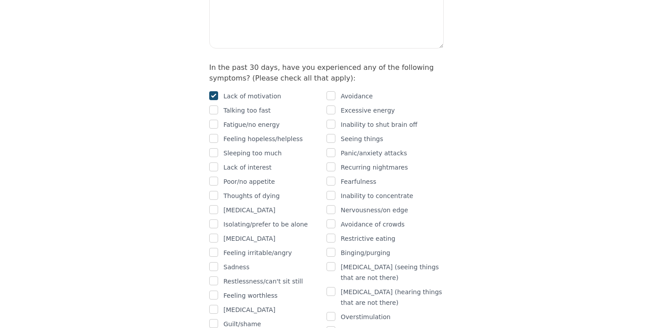
click at [212, 162] on div at bounding box center [213, 167] width 9 height 11
click at [212, 121] on div "Lack of motivation Talking too fast Fatigue/no energy Feeling hopeless/helpless…" at bounding box center [267, 217] width 117 height 252
click at [214, 162] on input "checkbox" at bounding box center [213, 166] width 9 height 9
checkbox input "true"
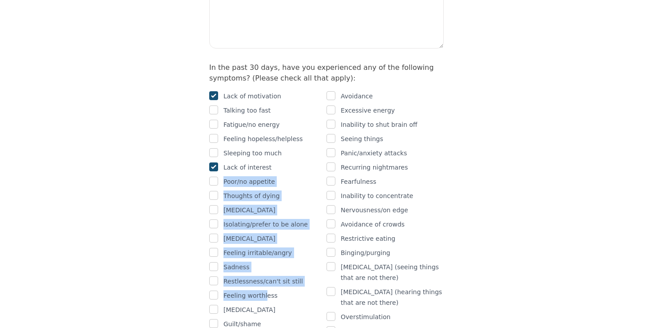
drag, startPoint x: 224, startPoint y: 145, endPoint x: 265, endPoint y: 259, distance: 120.9
click at [265, 259] on div "Lack of motivation Talking too fast Fatigue/no energy Feeling hopeless/helpless…" at bounding box center [267, 217] width 117 height 252
click at [212, 248] on input "checkbox" at bounding box center [213, 252] width 9 height 9
checkbox input "true"
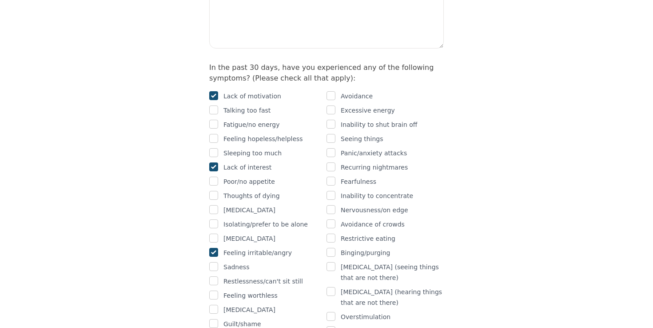
drag, startPoint x: 281, startPoint y: 301, endPoint x: 266, endPoint y: 267, distance: 37.4
click at [266, 267] on div "Lack of motivation Talking too fast Fatigue/no energy Feeling hopeless/helpless…" at bounding box center [267, 217] width 117 height 252
click at [385, 325] on div "Physical pain" at bounding box center [385, 330] width 117 height 11
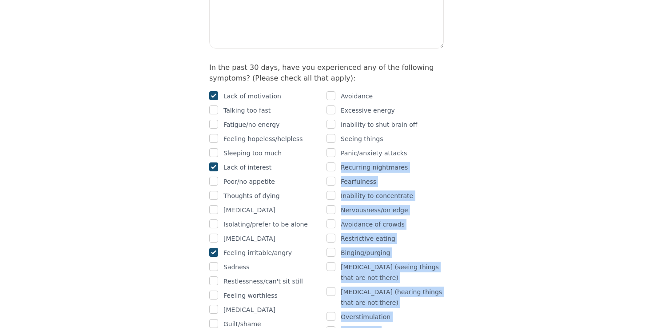
drag, startPoint x: 388, startPoint y: 292, endPoint x: 345, endPoint y: 120, distance: 176.8
click at [345, 120] on div "Avoidance Excessive energy Inability to shut brain off Seeing things Panic/anxi…" at bounding box center [385, 217] width 117 height 252
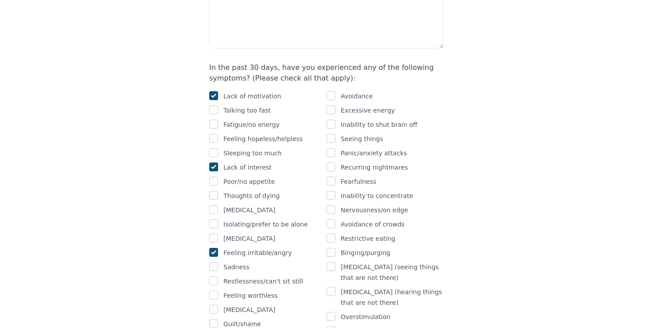
click at [341, 107] on div "Avoidance Excessive energy Inability to shut brain off Seeing things Panic/anxi…" at bounding box center [385, 217] width 117 height 252
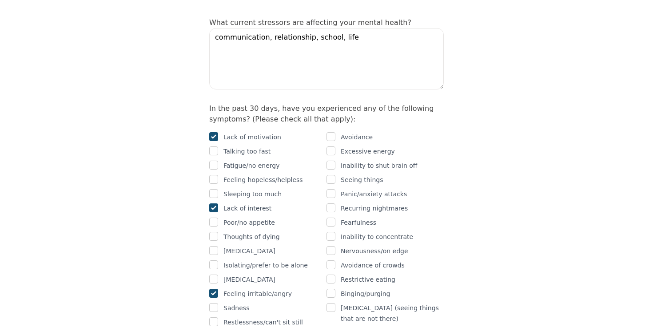
scroll to position [488, 0]
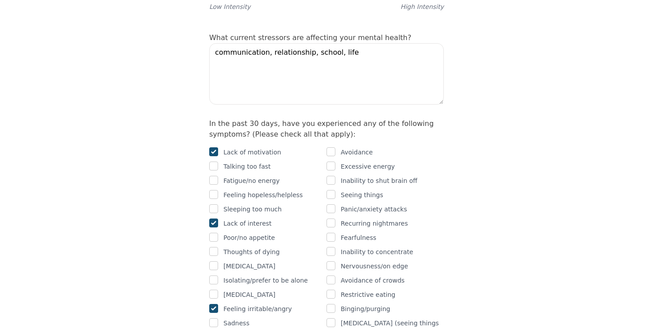
click at [336, 147] on div "Avoidance" at bounding box center [385, 152] width 117 height 11
click at [331, 147] on input "checkbox" at bounding box center [331, 151] width 9 height 9
checkbox input "true"
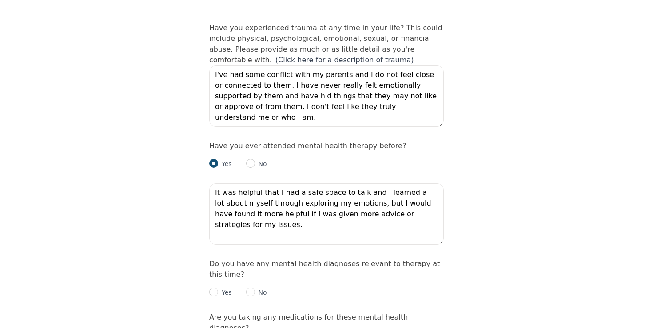
scroll to position [887, 0]
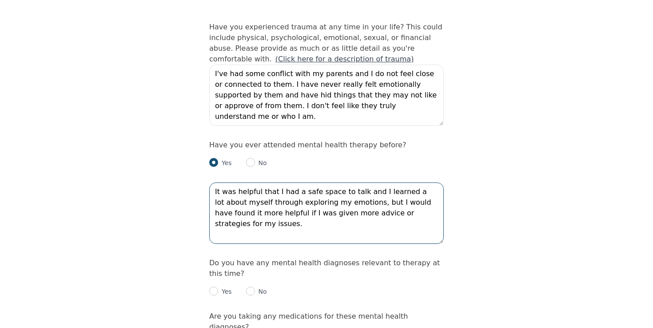
drag, startPoint x: 221, startPoint y: 151, endPoint x: 435, endPoint y: 168, distance: 214.1
click at [435, 182] on textarea "It was helpful that I had a safe space to talk and I learned a lot about myself…" at bounding box center [326, 212] width 235 height 61
drag, startPoint x: 436, startPoint y: 176, endPoint x: 204, endPoint y: 139, distance: 234.9
click at [204, 139] on div "Intake Assessment for Maegan Chen Part 2 of 2: Clinical Self-Report Please comp…" at bounding box center [327, 53] width 256 height 1808
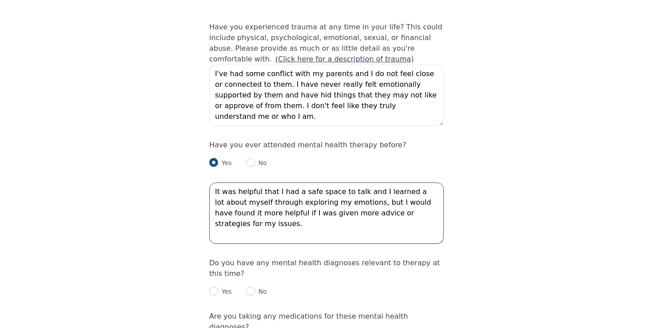
click at [404, 182] on textarea "It was helpful that I had a safe space to talk and I learned a lot about myself…" at bounding box center [326, 212] width 235 height 61
drag, startPoint x: 433, startPoint y: 175, endPoint x: 236, endPoint y: 163, distance: 198.1
click at [236, 182] on textarea "It was helpful that I had a safe space to talk and I learned a lot about myself…" at bounding box center [326, 212] width 235 height 61
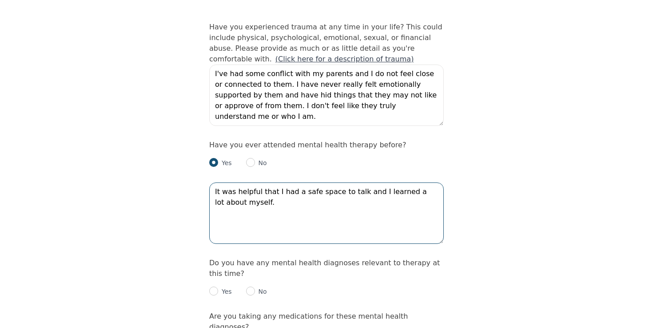
drag, startPoint x: 351, startPoint y: 162, endPoint x: 212, endPoint y: 112, distance: 147.4
click at [212, 140] on div "Have you ever attended mental health therapy before? Yes No It was helpful that…" at bounding box center [326, 193] width 235 height 107
click at [244, 182] on textarea "It was helpful that I had a safe space to talk and I learned a lot about myself." at bounding box center [326, 212] width 235 height 61
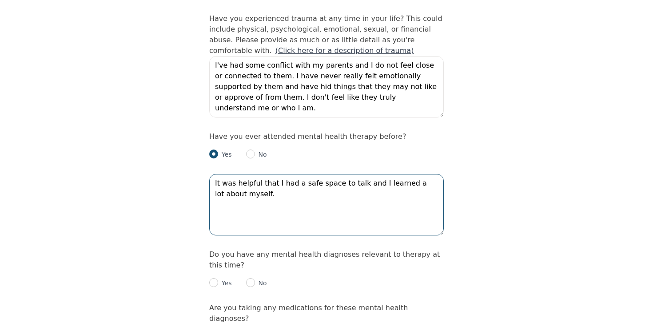
scroll to position [896, 0]
click at [216, 173] on textarea "It was helpful that I had a safe space to talk and I learned a lot about myself." at bounding box center [326, 203] width 235 height 61
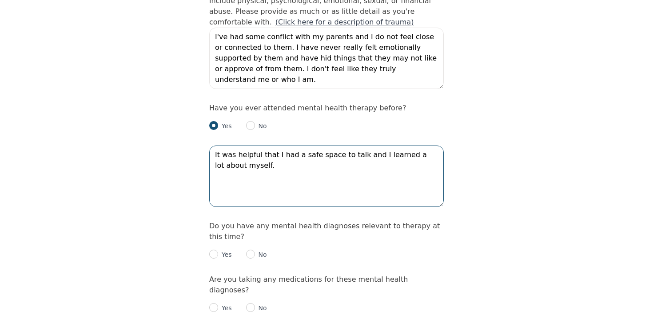
scroll to position [932, 0]
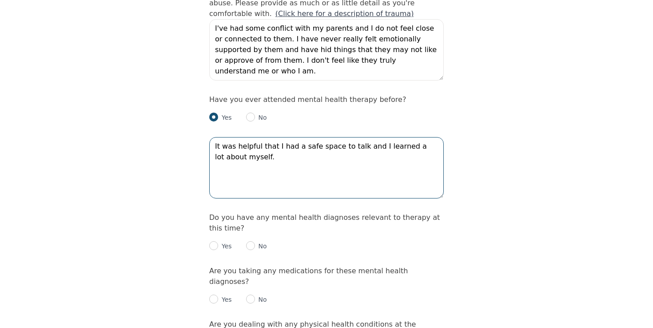
click at [215, 137] on textarea "It was helpful that I had a safe space to talk and I learned a lot about myself." at bounding box center [326, 167] width 235 height 61
type textarea "It was helpful that I had a safe space to talk and I learned a lot about myself."
click at [256, 241] on p "No" at bounding box center [261, 245] width 12 height 9
click at [250, 241] on input "radio" at bounding box center [250, 245] width 9 height 9
radio input "true"
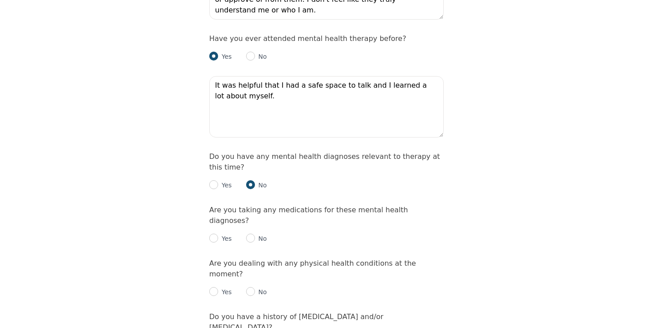
scroll to position [1010, 0]
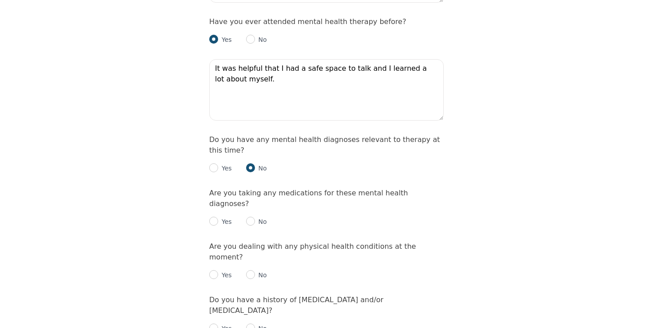
click at [250, 216] on input "radio" at bounding box center [250, 220] width 9 height 9
radio input "true"
click at [249, 270] on input "radio" at bounding box center [250, 274] width 9 height 9
radio input "true"
click at [251, 323] on input "radio" at bounding box center [250, 327] width 9 height 9
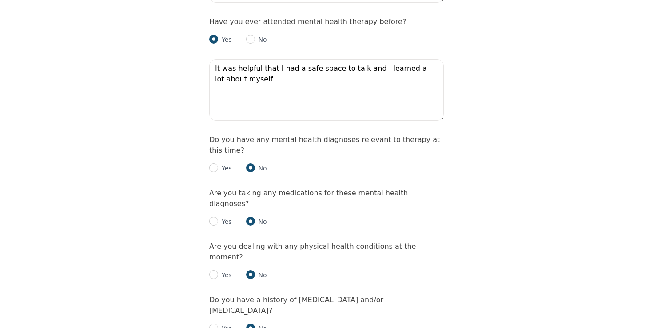
radio input "true"
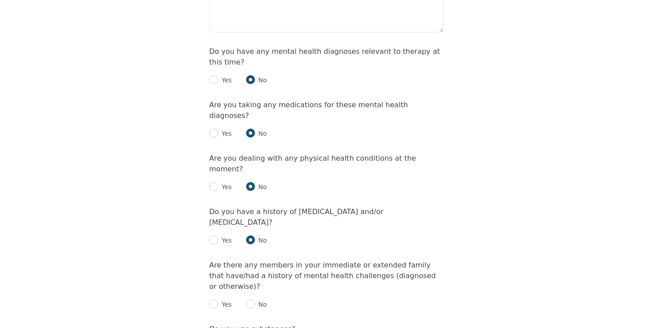
scroll to position [1099, 0]
click at [252, 298] on input "radio" at bounding box center [250, 302] width 9 height 9
radio input "true"
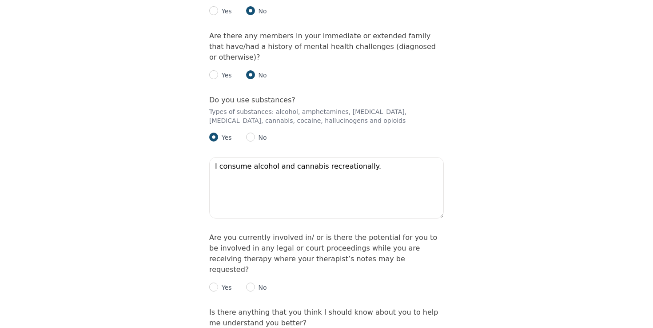
scroll to position [1330, 0]
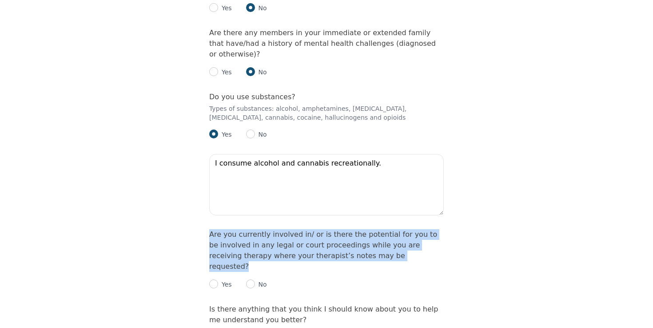
drag, startPoint x: 216, startPoint y: 158, endPoint x: 392, endPoint y: 181, distance: 176.7
click at [392, 229] on div "Are you currently involved in/ or is there the potential for you to be involved…" at bounding box center [326, 259] width 235 height 60
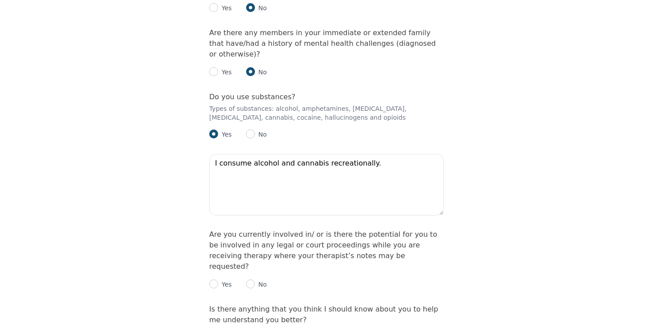
click at [261, 280] on p "No" at bounding box center [261, 284] width 12 height 9
click at [254, 279] on input "radio" at bounding box center [250, 283] width 9 height 9
radio input "true"
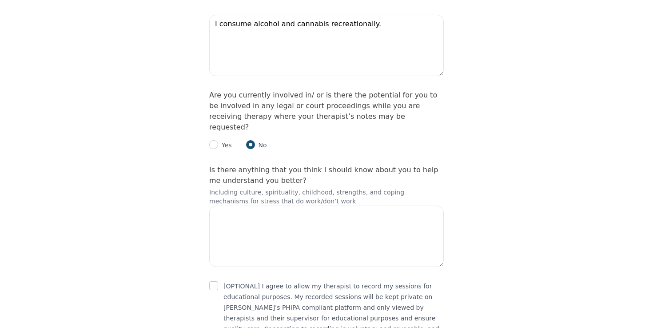
scroll to position [1468, 0]
click at [214, 282] on input "checkbox" at bounding box center [213, 286] width 9 height 9
checkbox input "true"
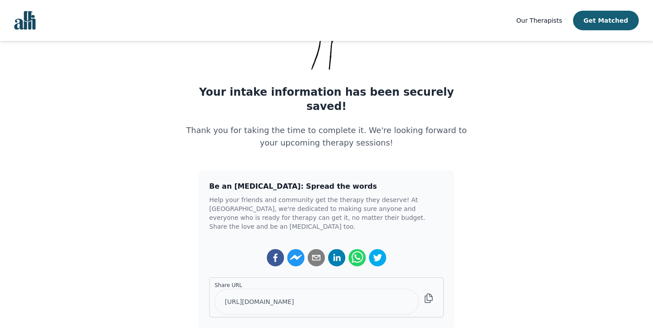
scroll to position [89, 0]
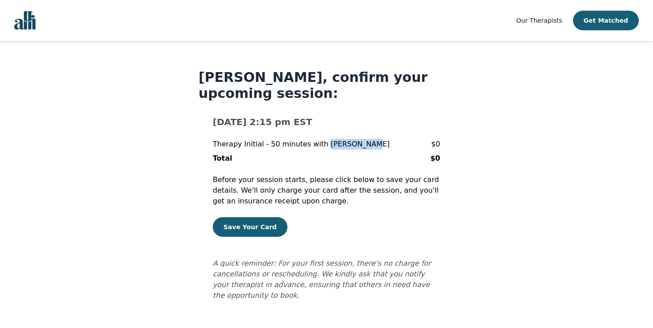
drag, startPoint x: 318, startPoint y: 143, endPoint x: 363, endPoint y: 143, distance: 44.9
click at [363, 143] on div "Therapy Initial - 50 minutes with [PERSON_NAME] $0" at bounding box center [327, 144] width 228 height 11
copy p "[PERSON_NAME]"
click at [363, 156] on div "Total $0" at bounding box center [327, 158] width 228 height 11
click at [252, 227] on button "Save Your Card" at bounding box center [250, 227] width 75 height 20
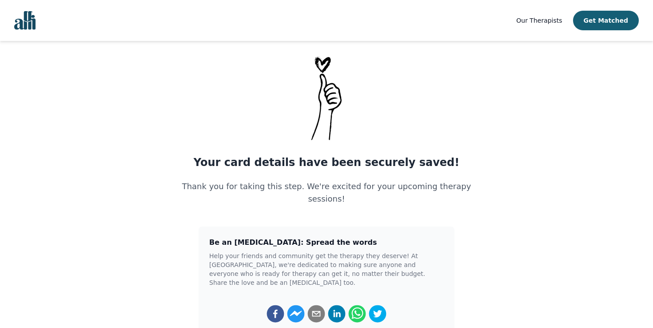
scroll to position [16, 0]
